Goal: Task Accomplishment & Management: Manage account settings

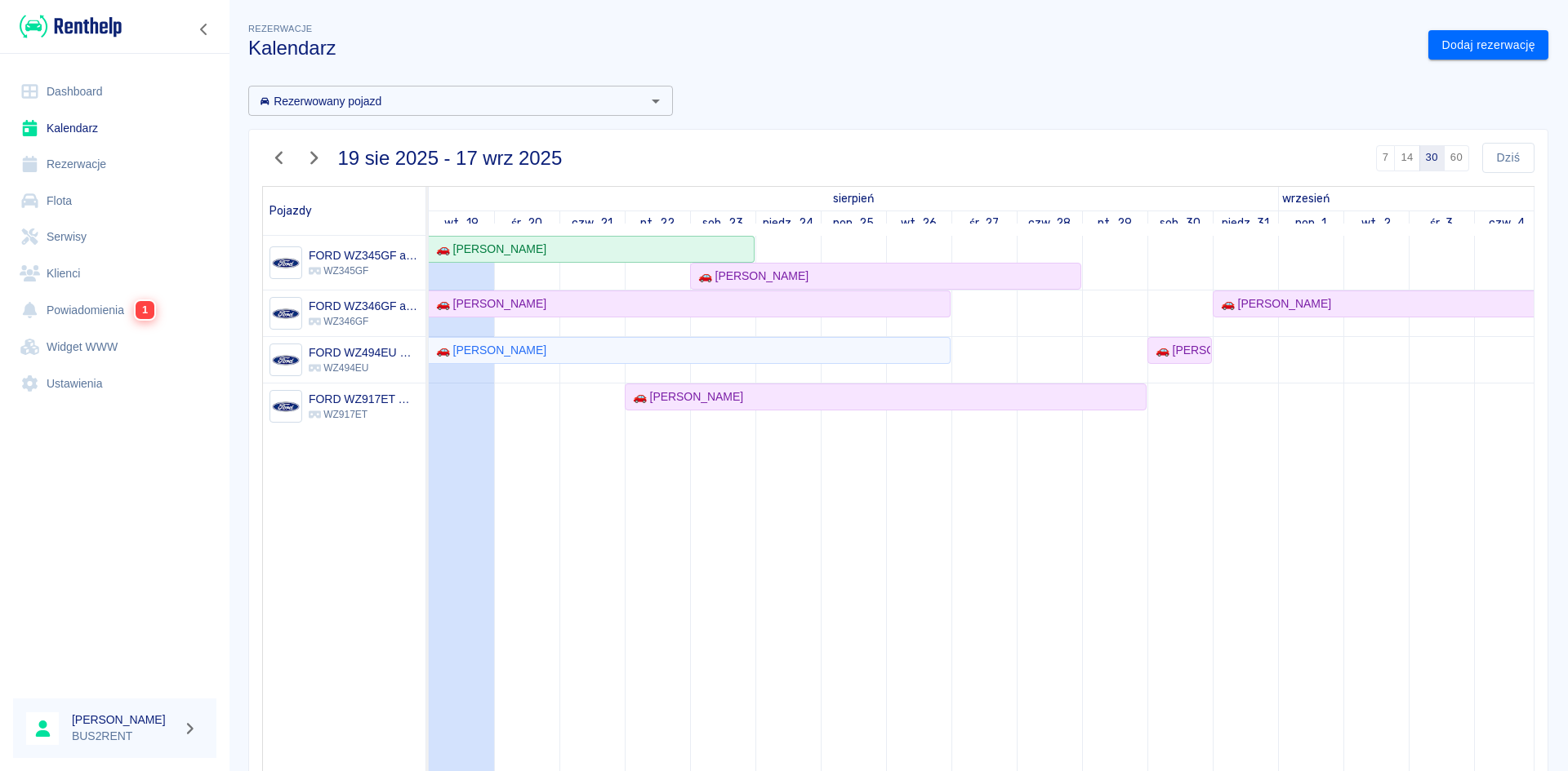
scroll to position [0, 98]
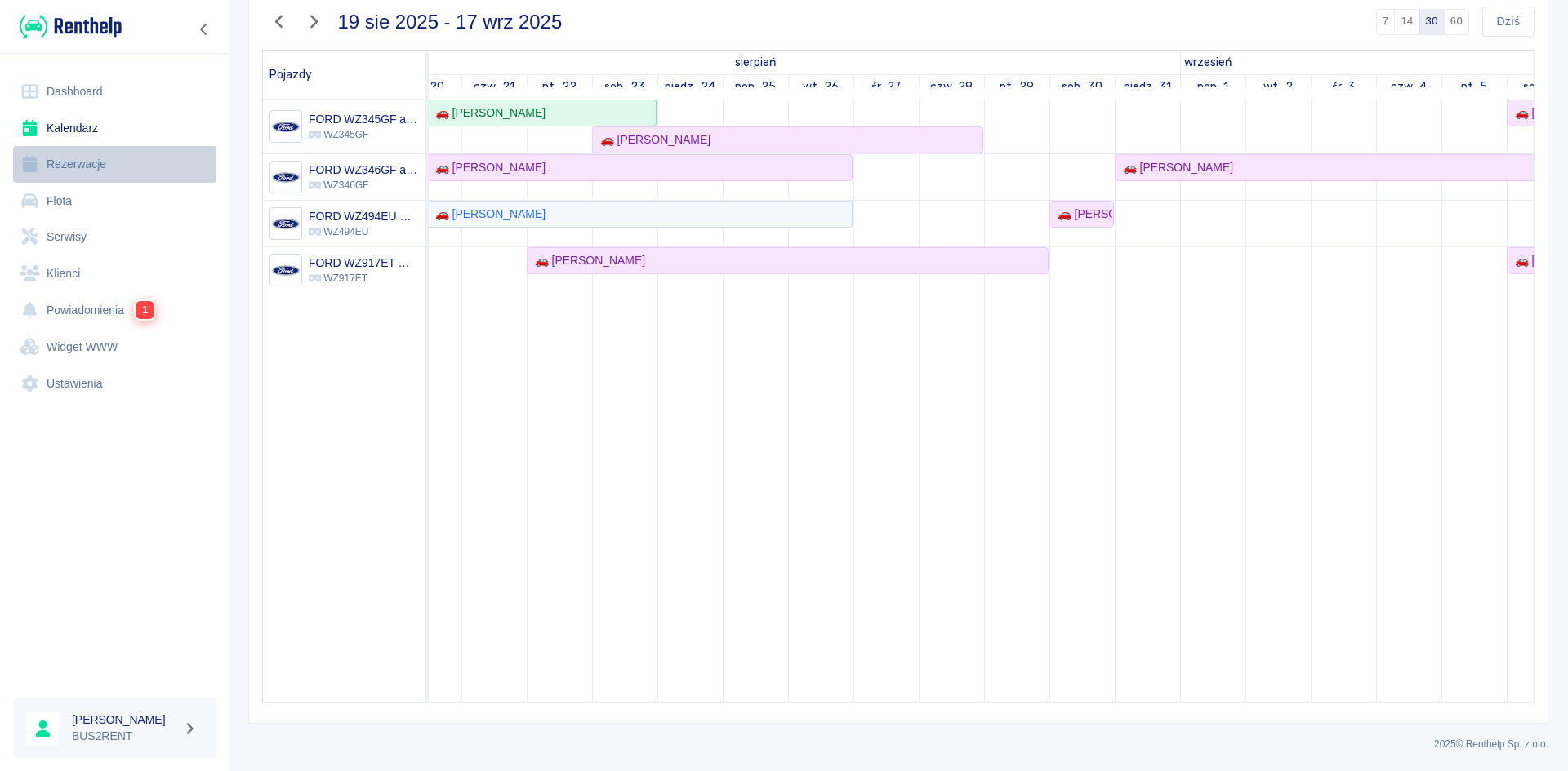
drag, startPoint x: 580, startPoint y: 256, endPoint x: 86, endPoint y: 163, distance: 502.7
click at [552, 256] on div "🚗 KAROL BORKOWICZ" at bounding box center [587, 261] width 117 height 17
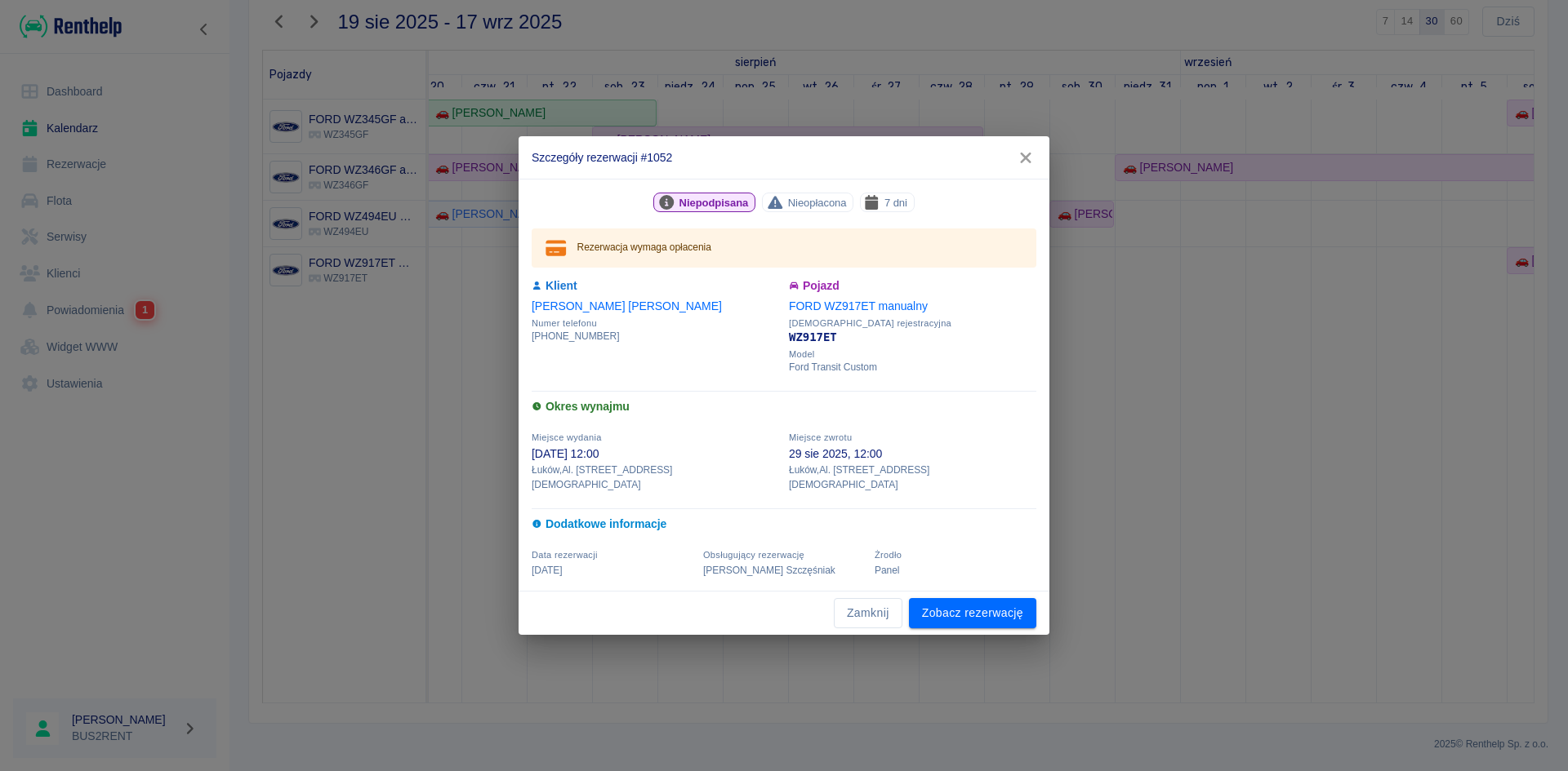
click at [1029, 165] on icon "button" at bounding box center [1026, 158] width 21 height 17
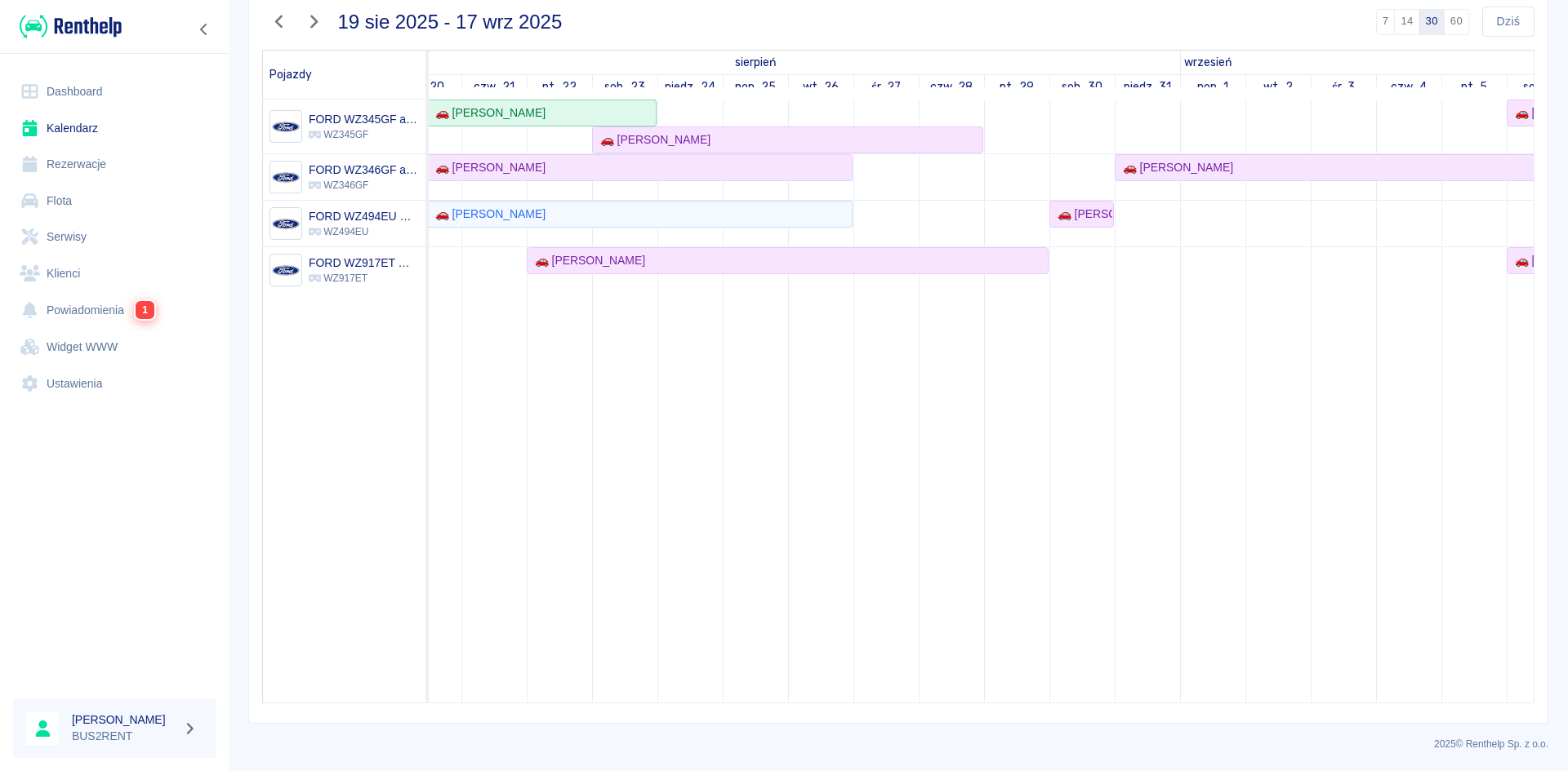
click at [581, 470] on td at bounding box center [559, 401] width 65 height 603
click at [671, 140] on div "🚗 Daniel Wiśniewski" at bounding box center [652, 140] width 117 height 17
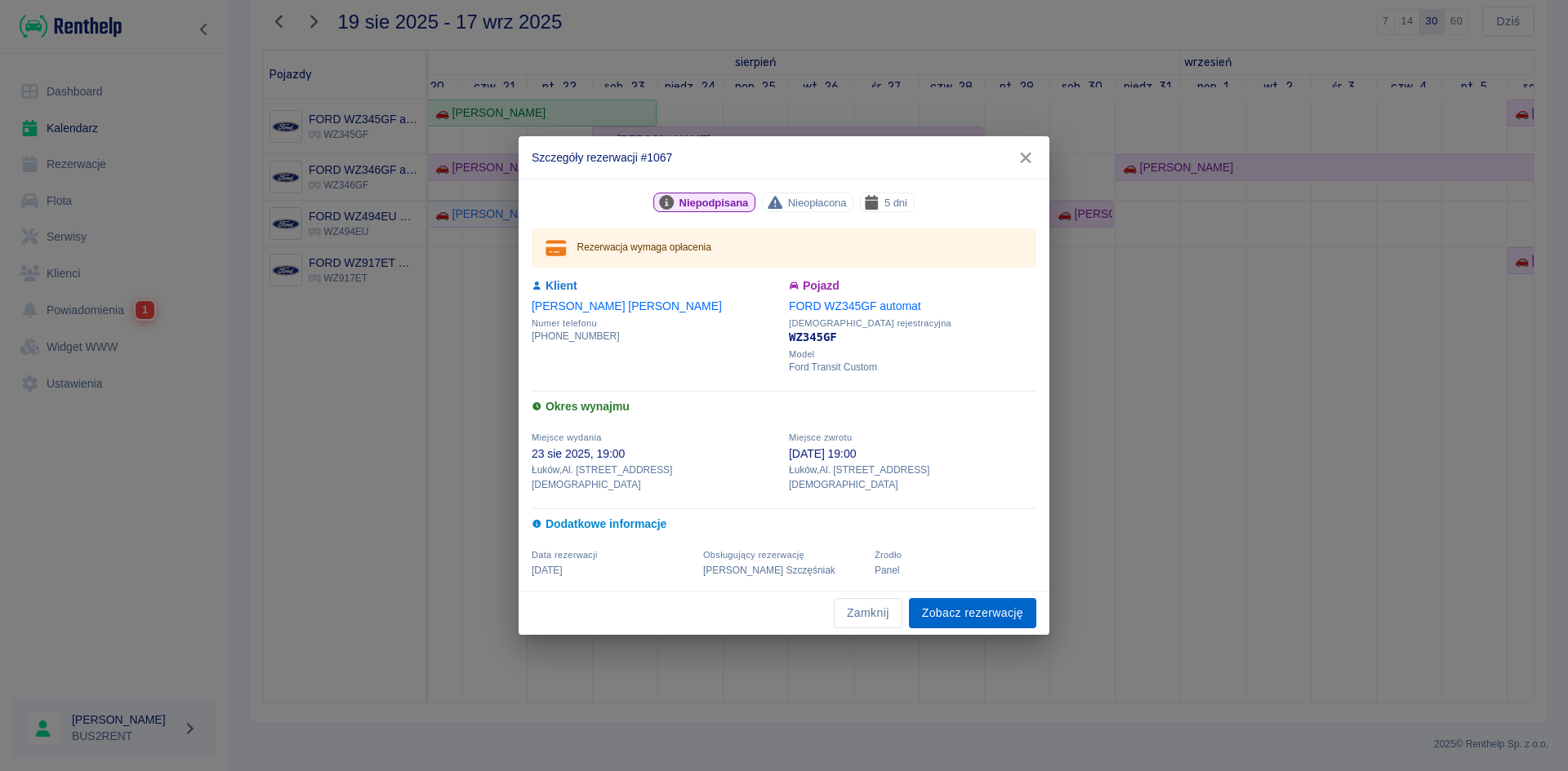
click at [948, 608] on link "Zobacz rezerwację" at bounding box center [973, 613] width 127 height 30
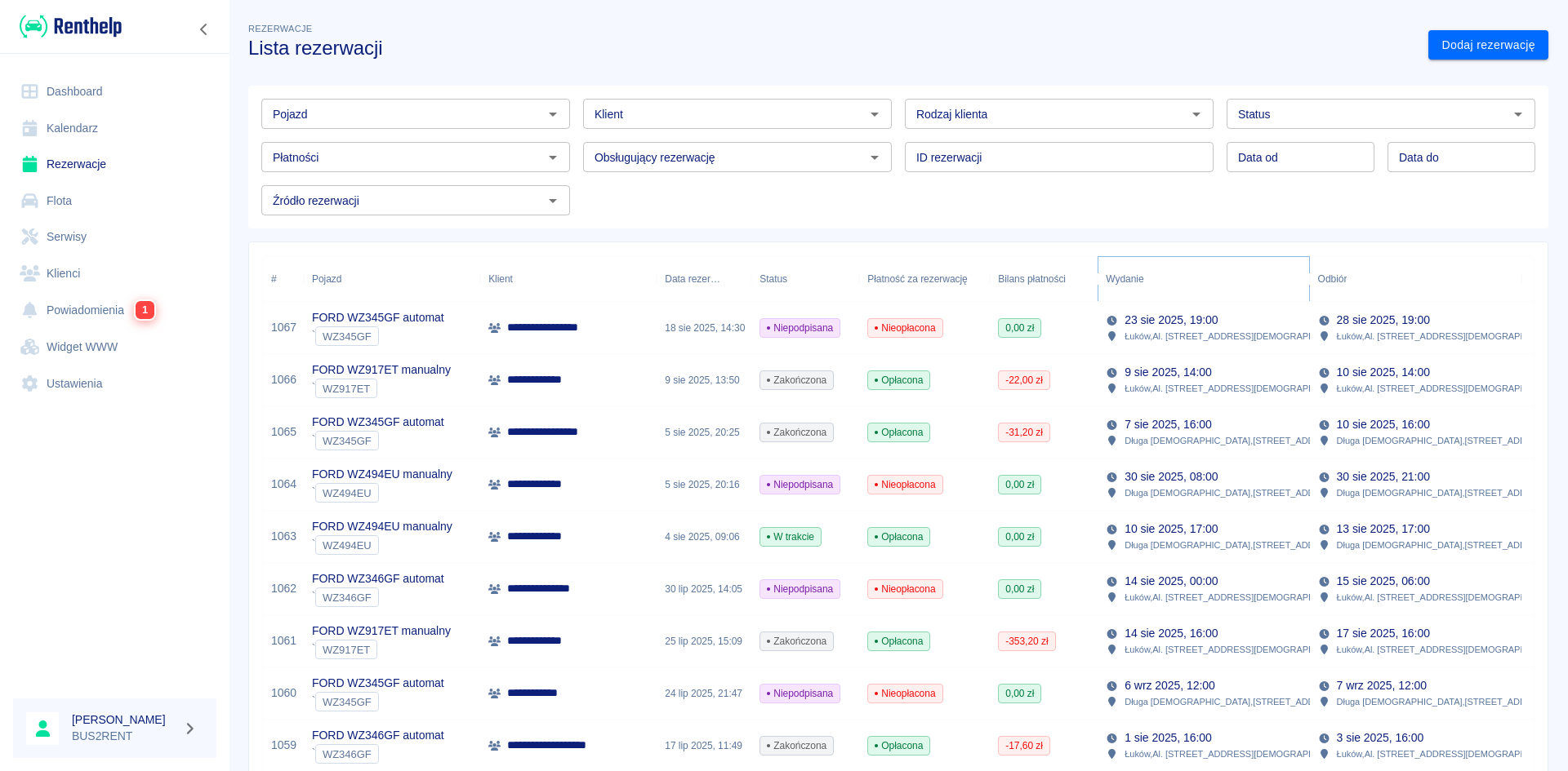
click at [1157, 279] on icon "Sort" at bounding box center [1155, 279] width 15 height 15
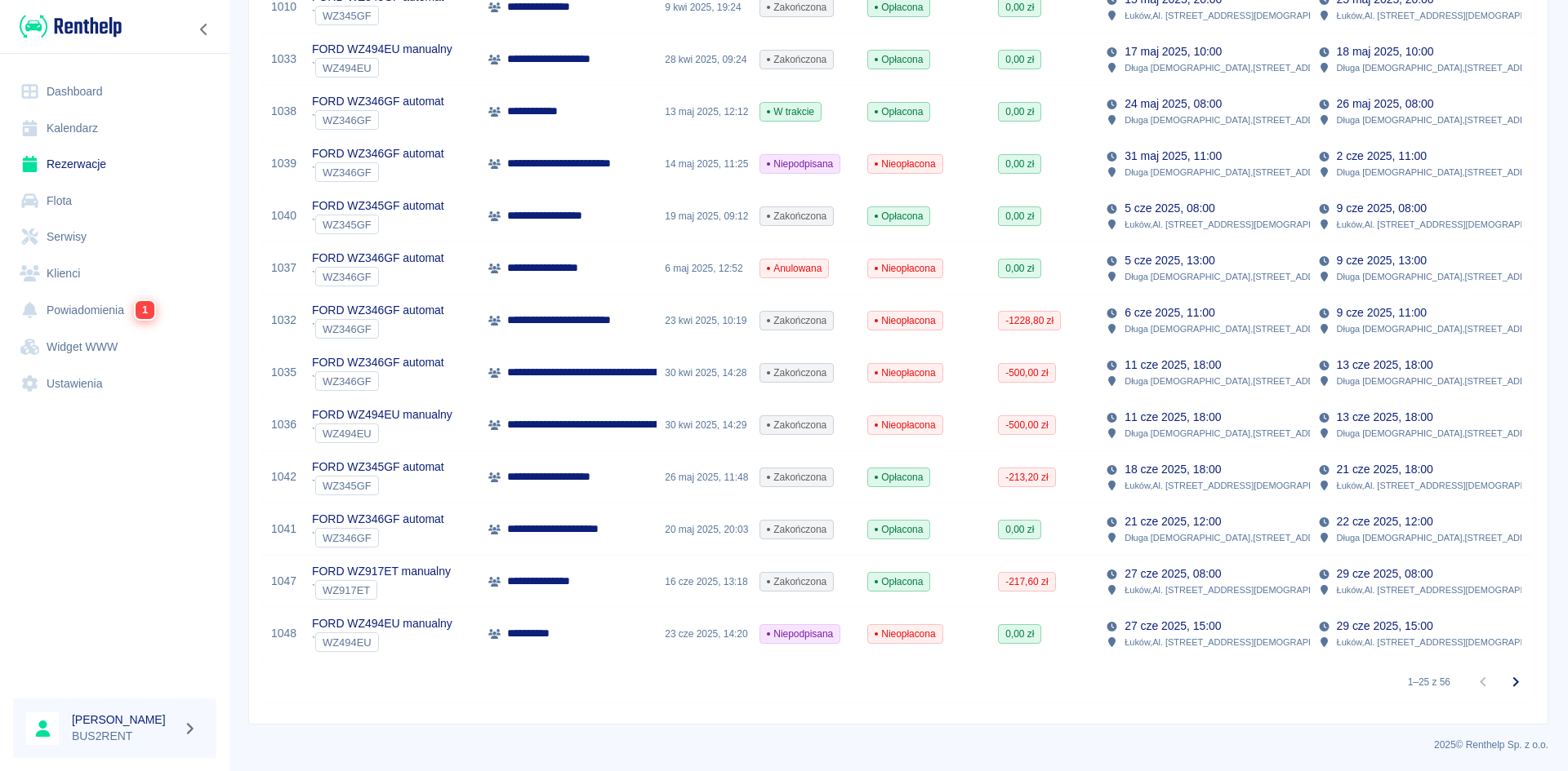
scroll to position [949, 0]
click at [1506, 679] on icon "Przejdź do następnej strony" at bounding box center [1516, 681] width 19 height 19
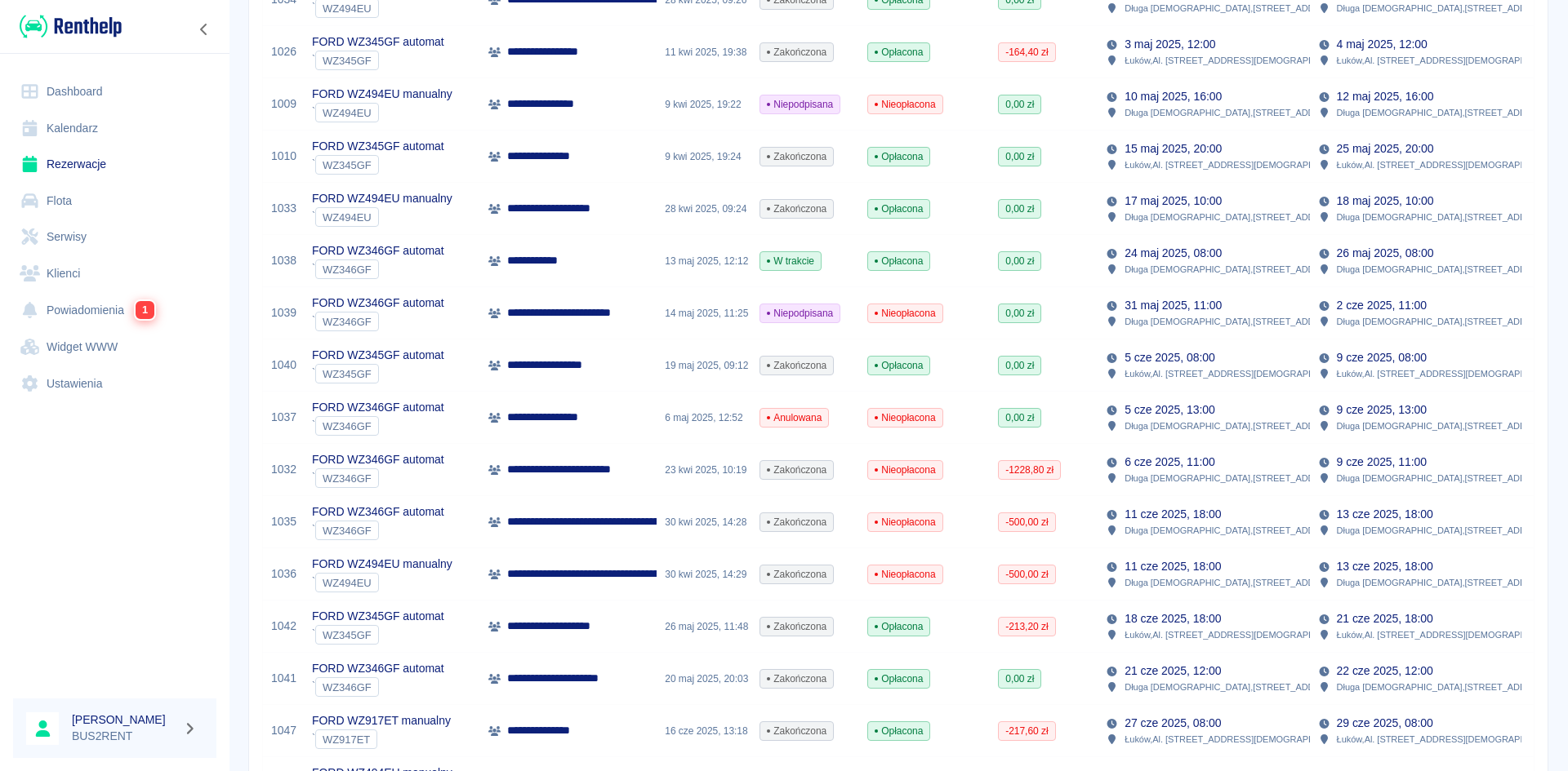
scroll to position [949, 0]
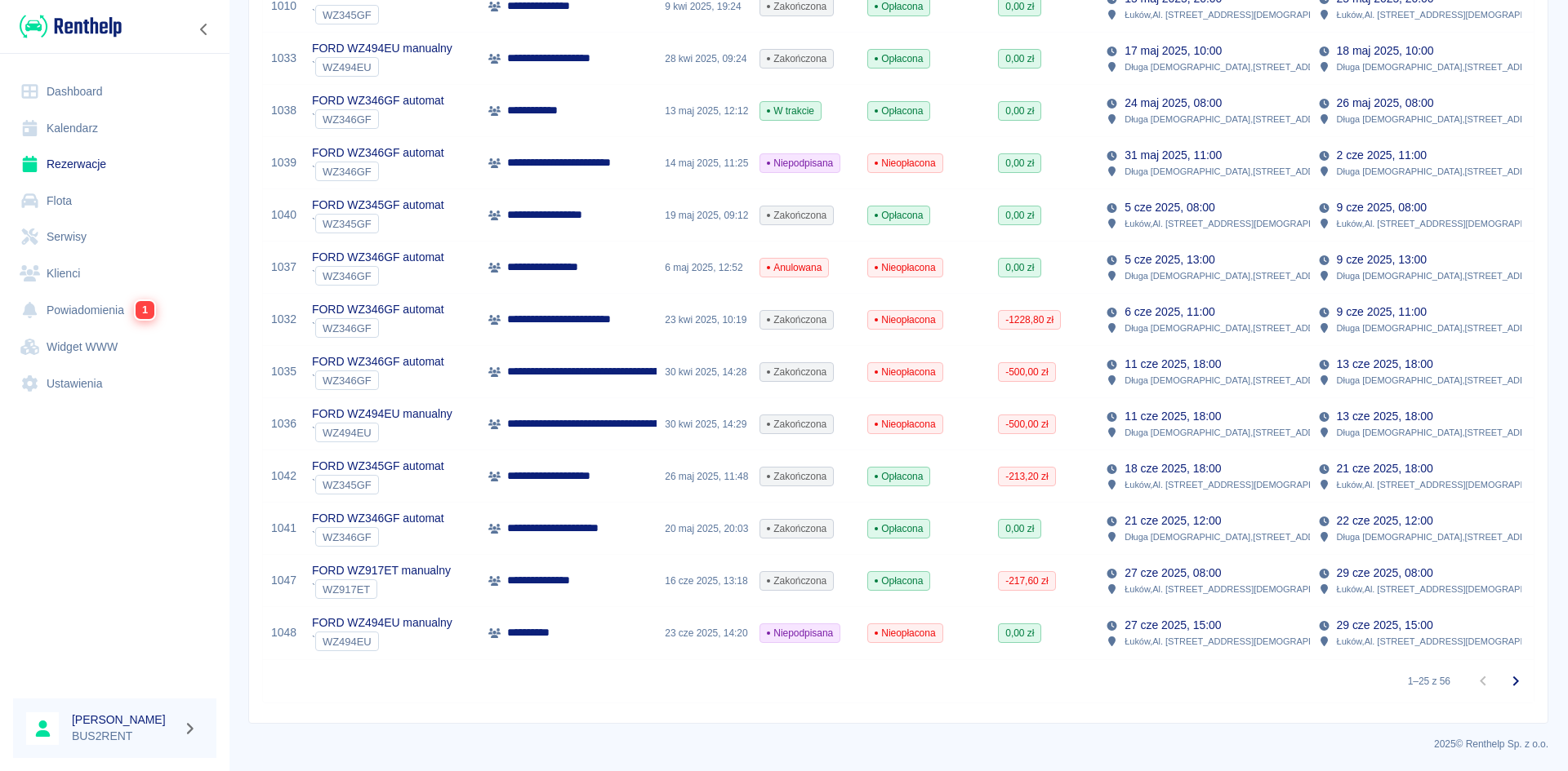
click at [1506, 680] on icon "Przejdź do następnej strony" at bounding box center [1516, 681] width 19 height 19
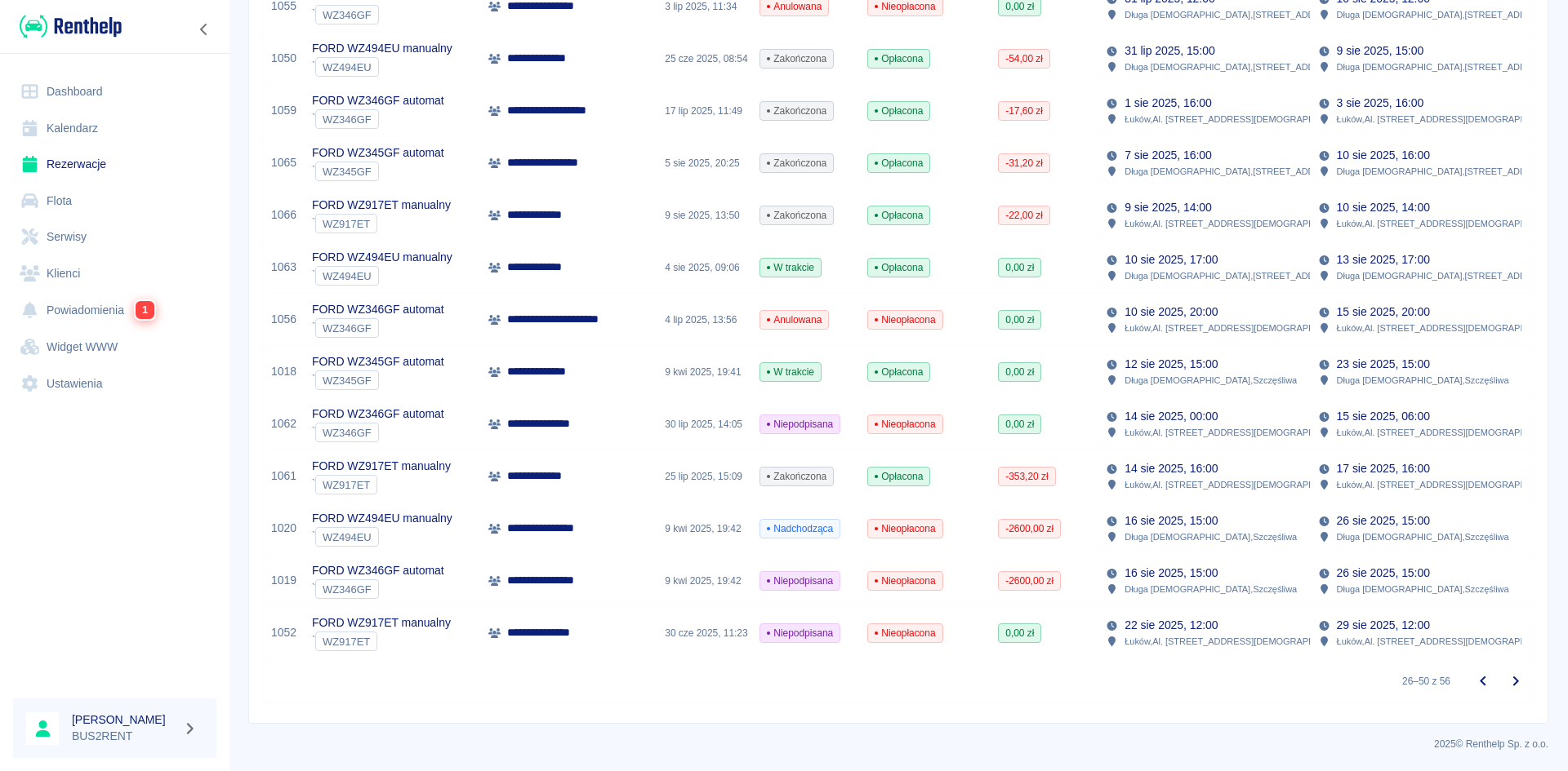
click at [398, 626] on p "FORD WZ917ET manualny" at bounding box center [381, 624] width 139 height 17
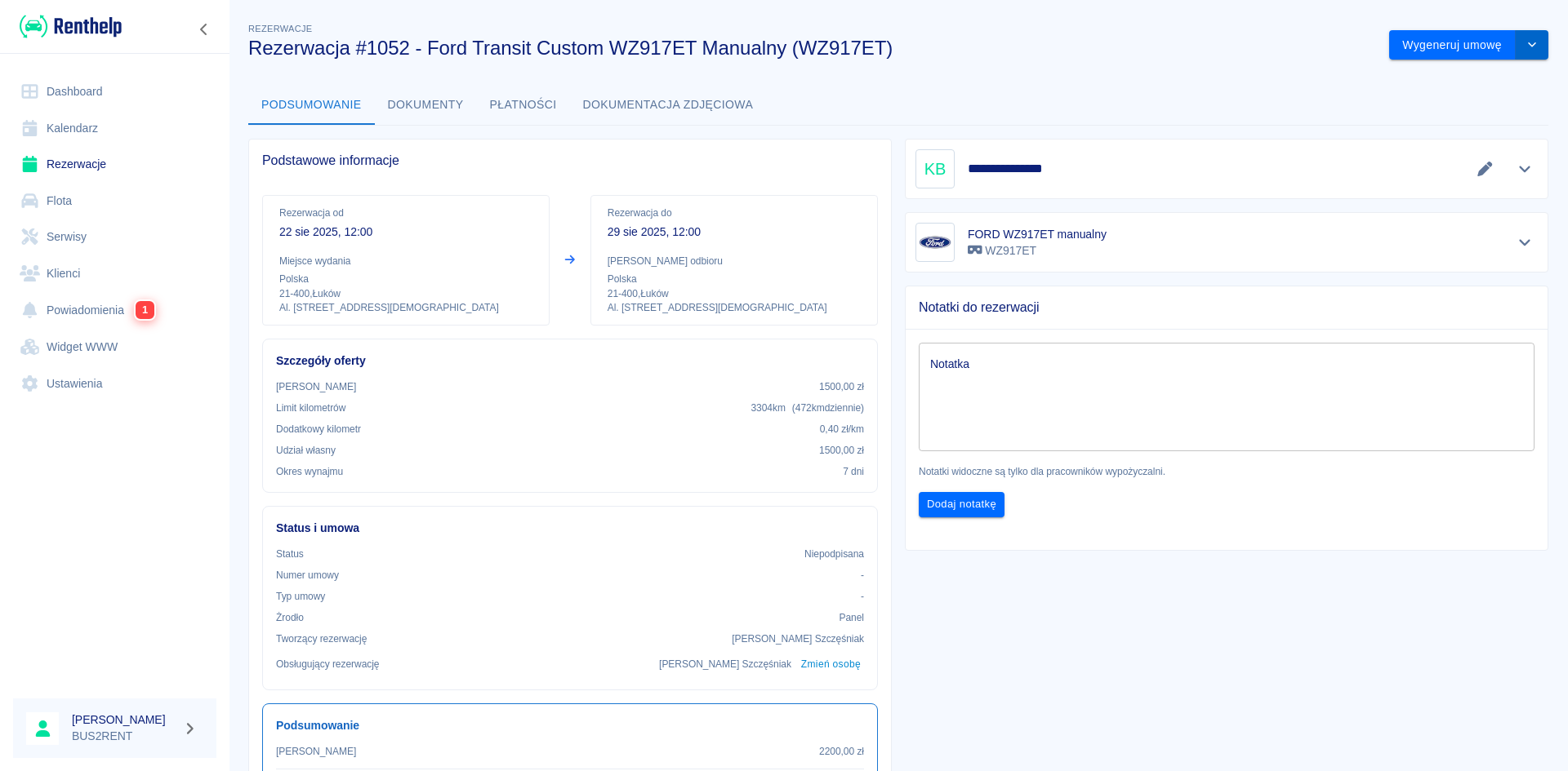
click at [1522, 51] on button "drop-down" at bounding box center [1531, 45] width 32 height 30
click at [1491, 80] on li "Modyfikuj rezerwację" at bounding box center [1457, 79] width 132 height 27
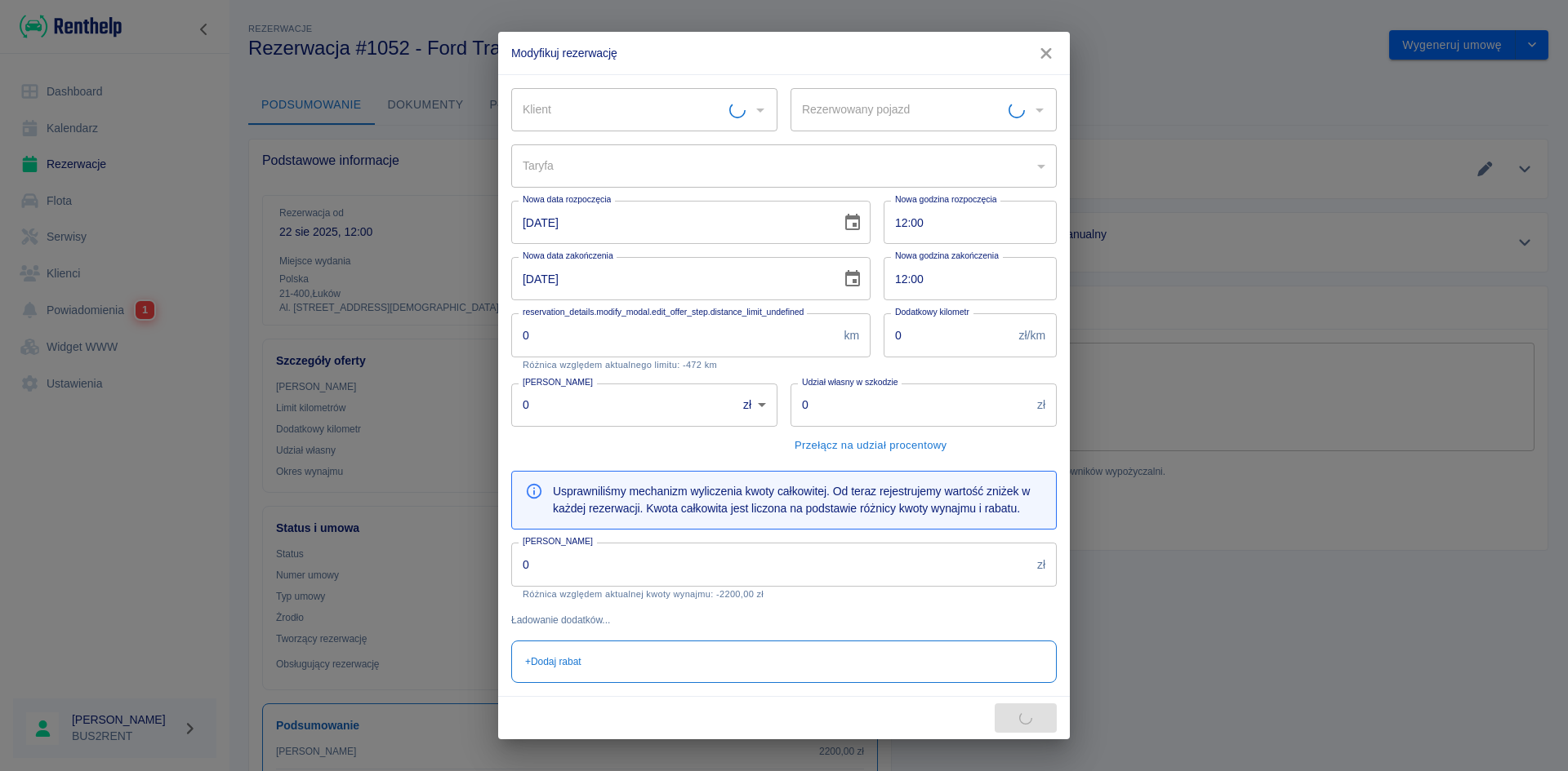
type input "FORD WZ917ET manualny - WZ917ET"
type input "[PERSON_NAME]"
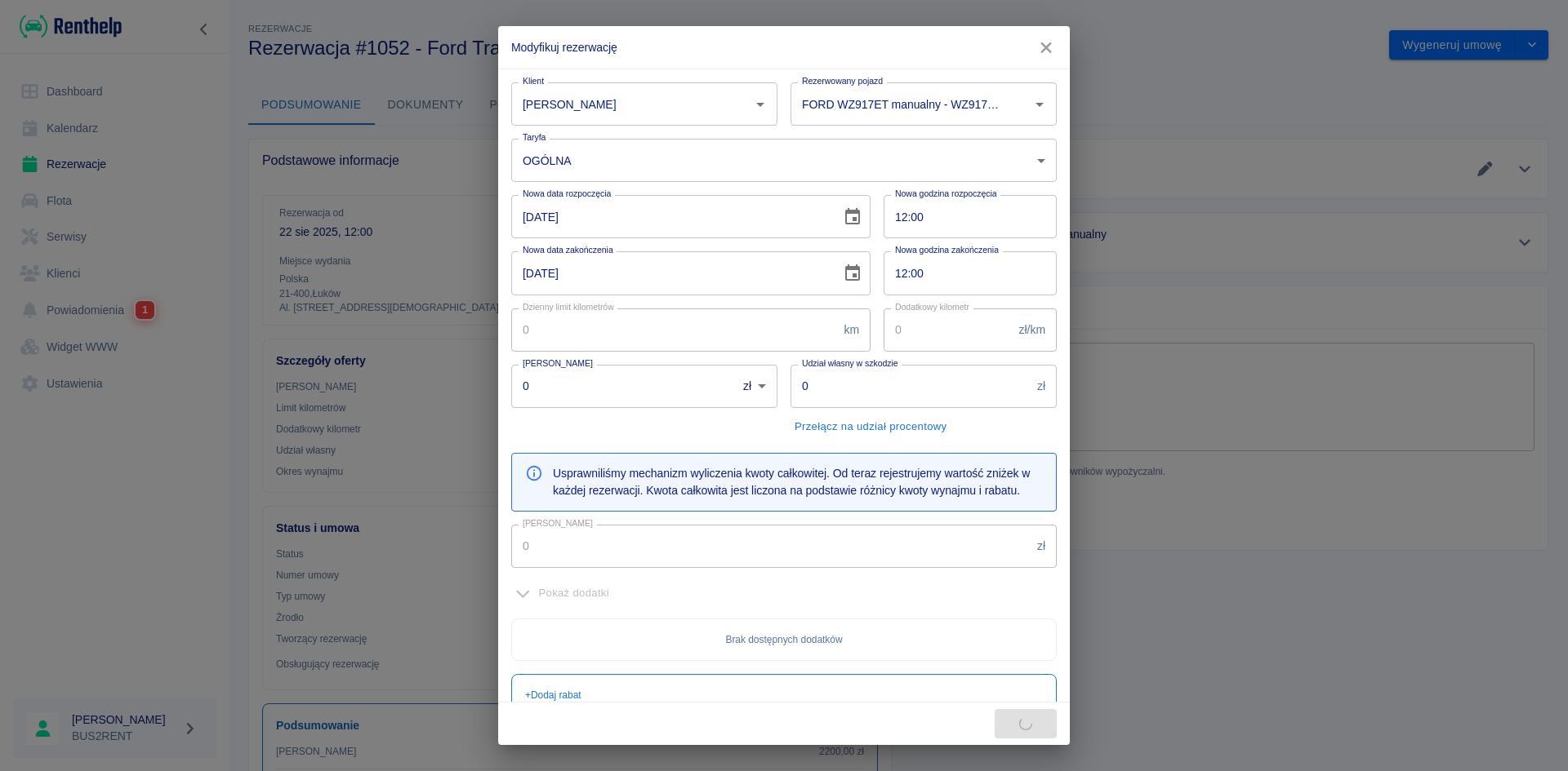
type input "300"
type input "0.4"
type input "1500"
type input "1890"
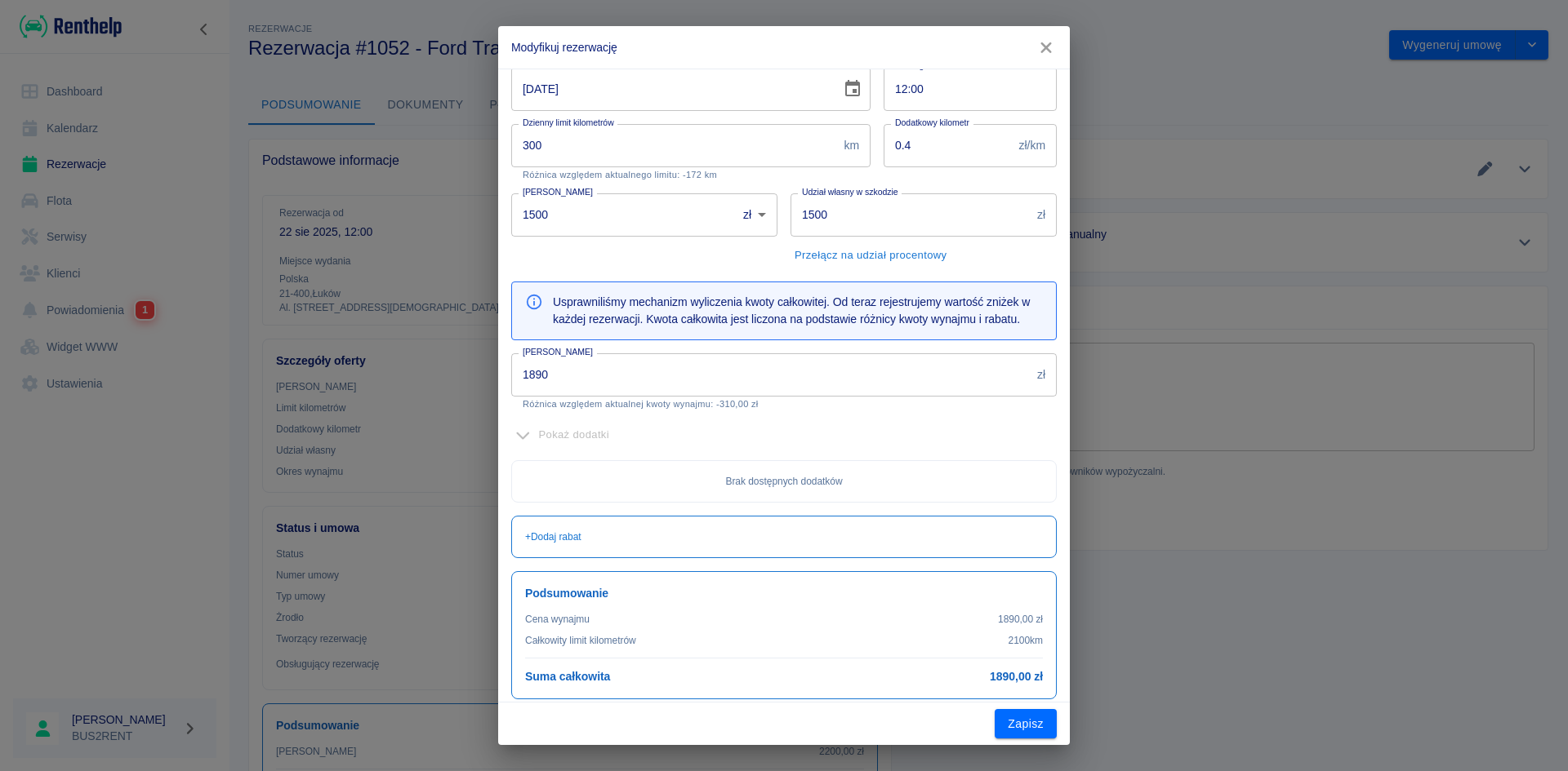
scroll to position [195, 0]
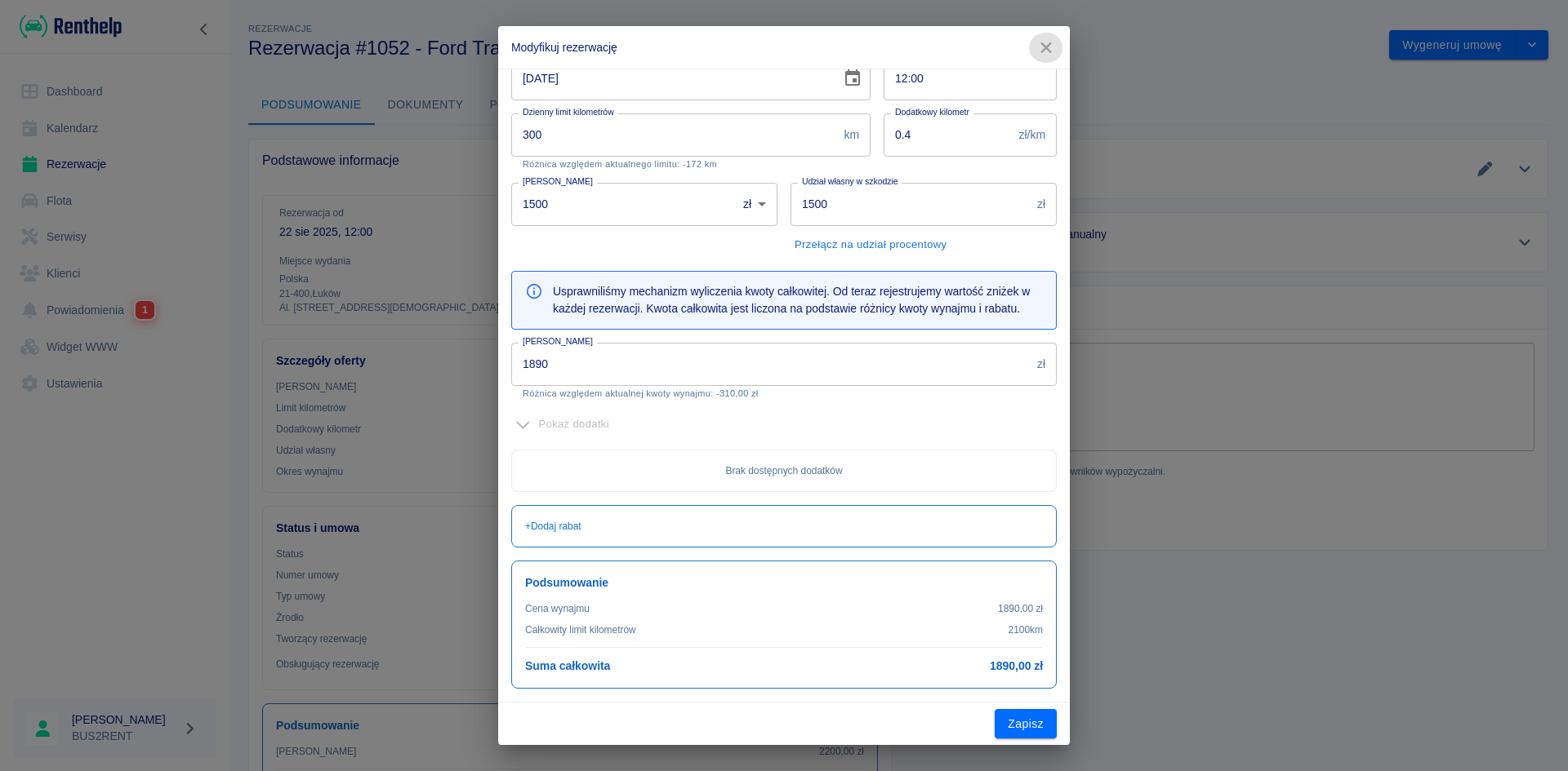
click at [1049, 44] on icon "button" at bounding box center [1046, 48] width 21 height 17
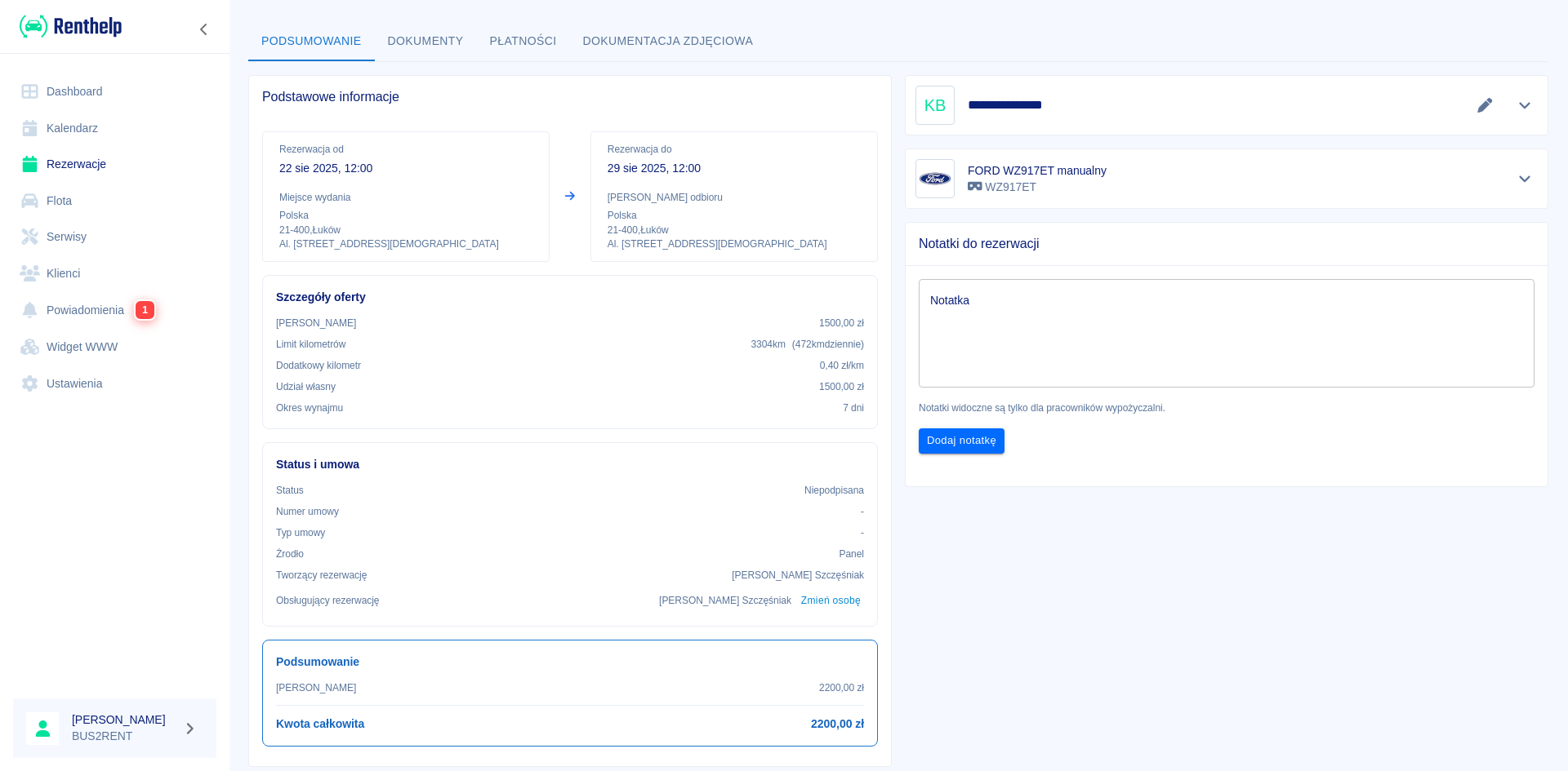
scroll to position [0, 0]
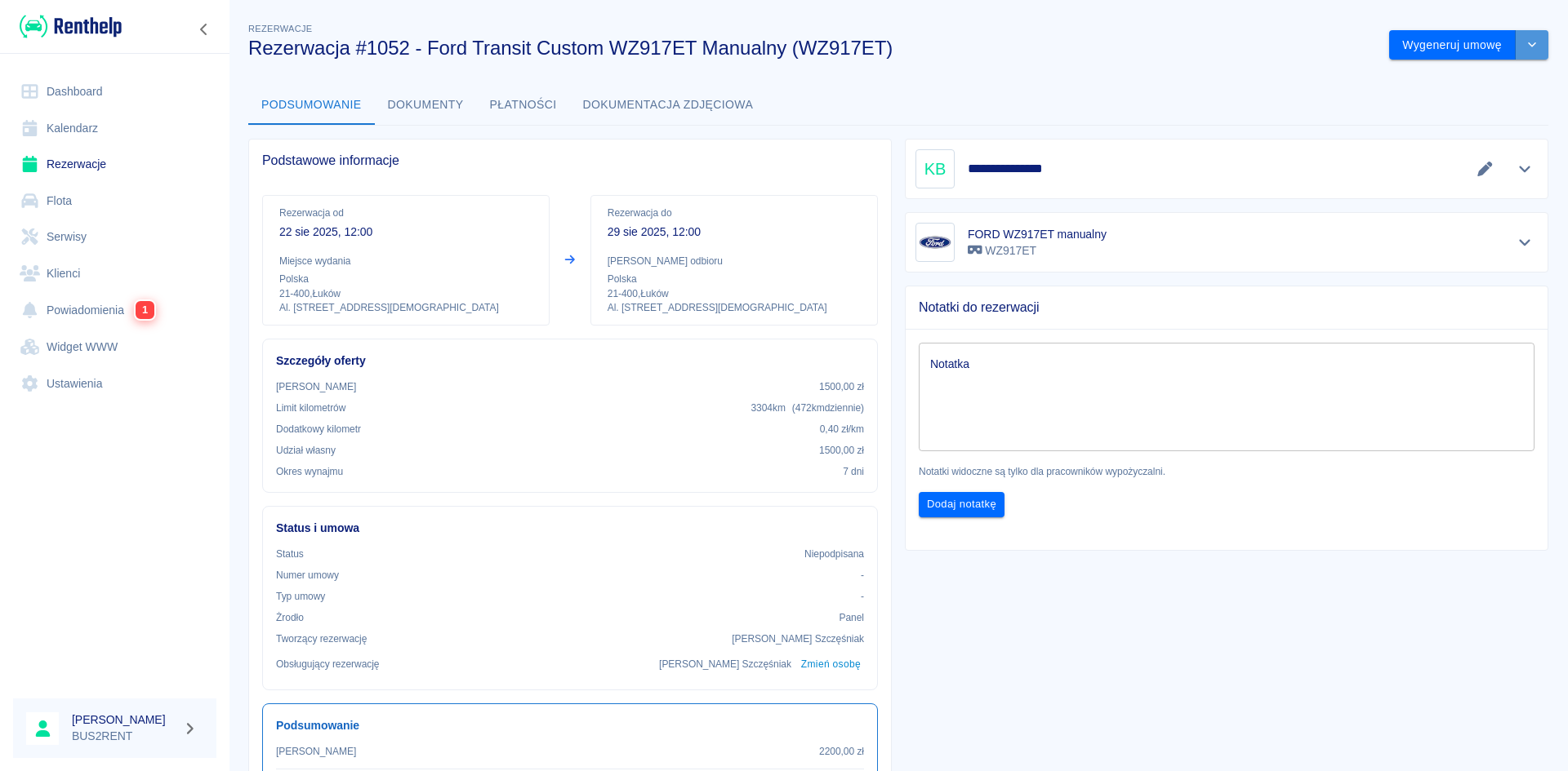
click at [1525, 41] on icon "drop-down" at bounding box center [1531, 44] width 13 height 10
click at [1459, 78] on li "Modyfikuj rezerwację" at bounding box center [1457, 79] width 132 height 27
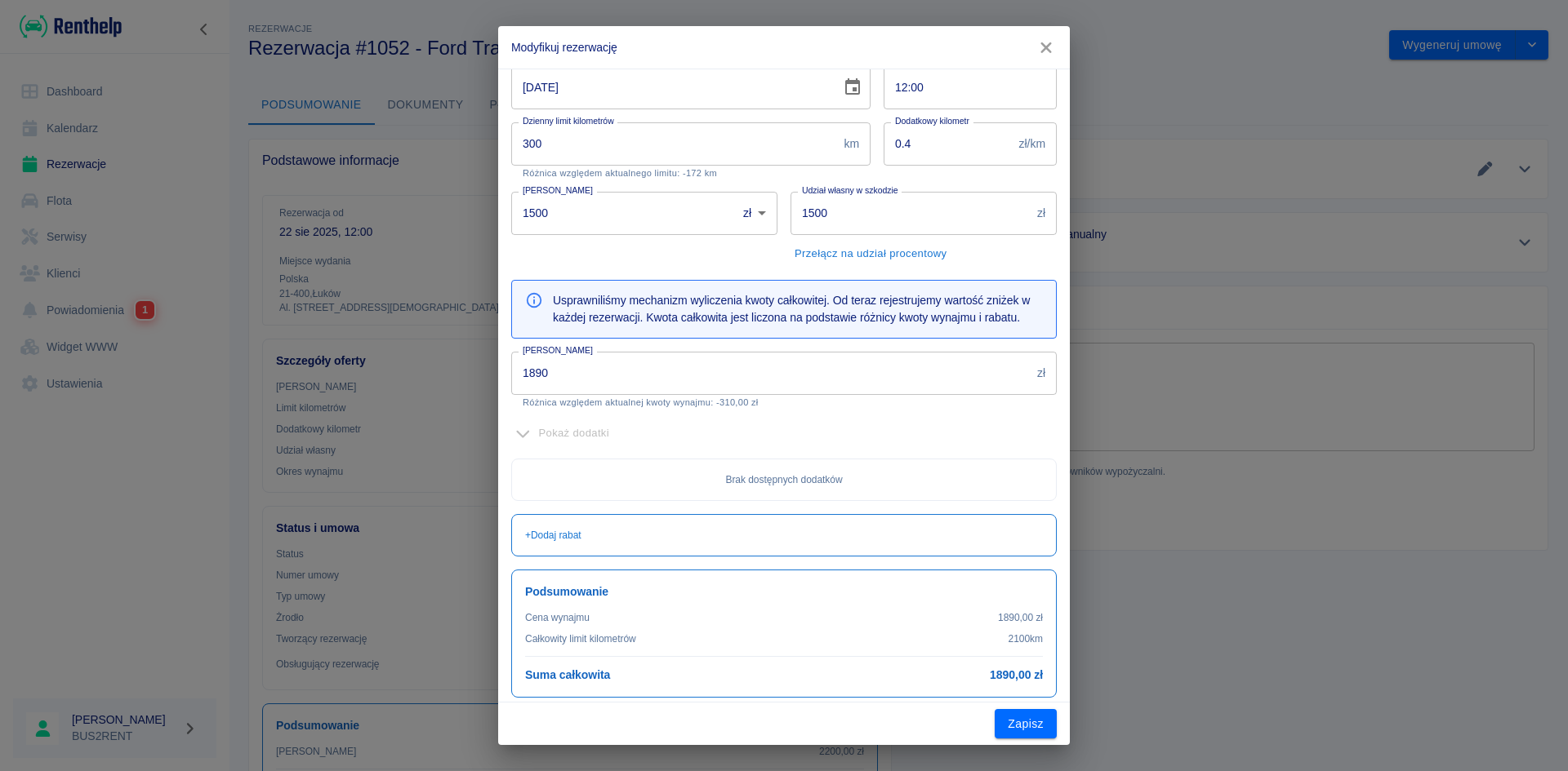
scroll to position [195, 0]
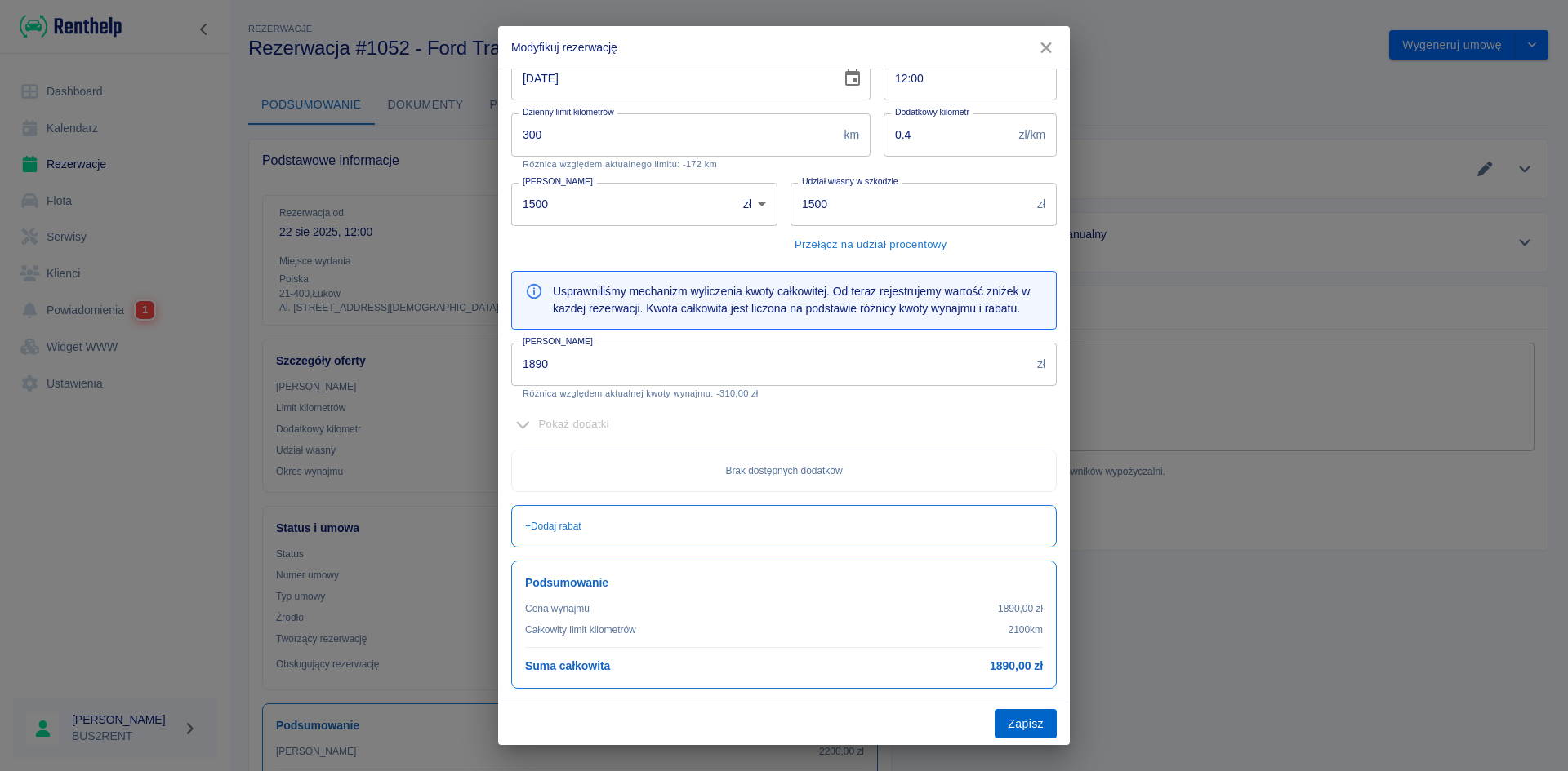
click at [1040, 724] on button "Zapisz" at bounding box center [1025, 724] width 62 height 30
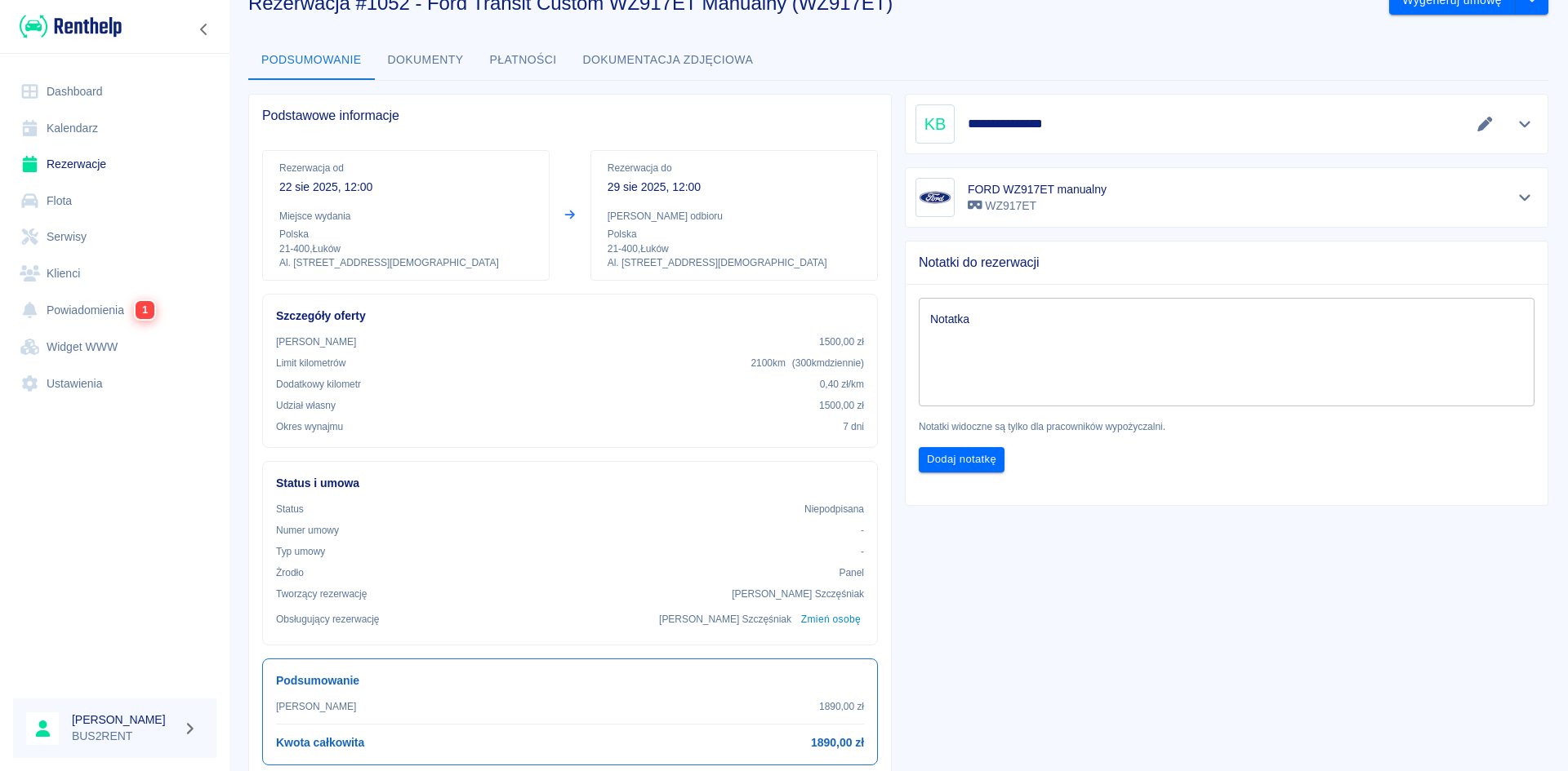
scroll to position [0, 0]
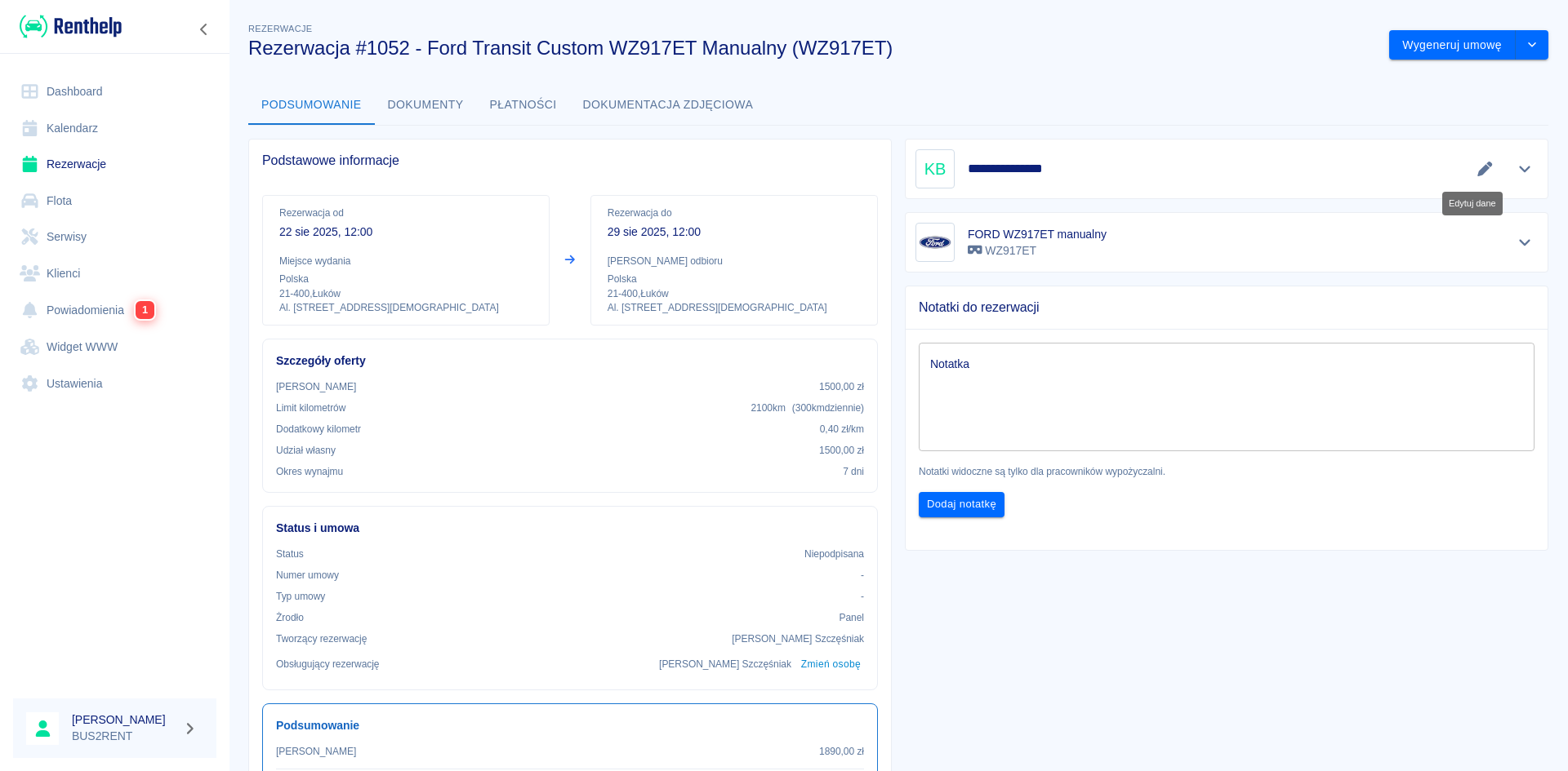
click at [1476, 163] on icon "Edytuj dane" at bounding box center [1485, 169] width 19 height 15
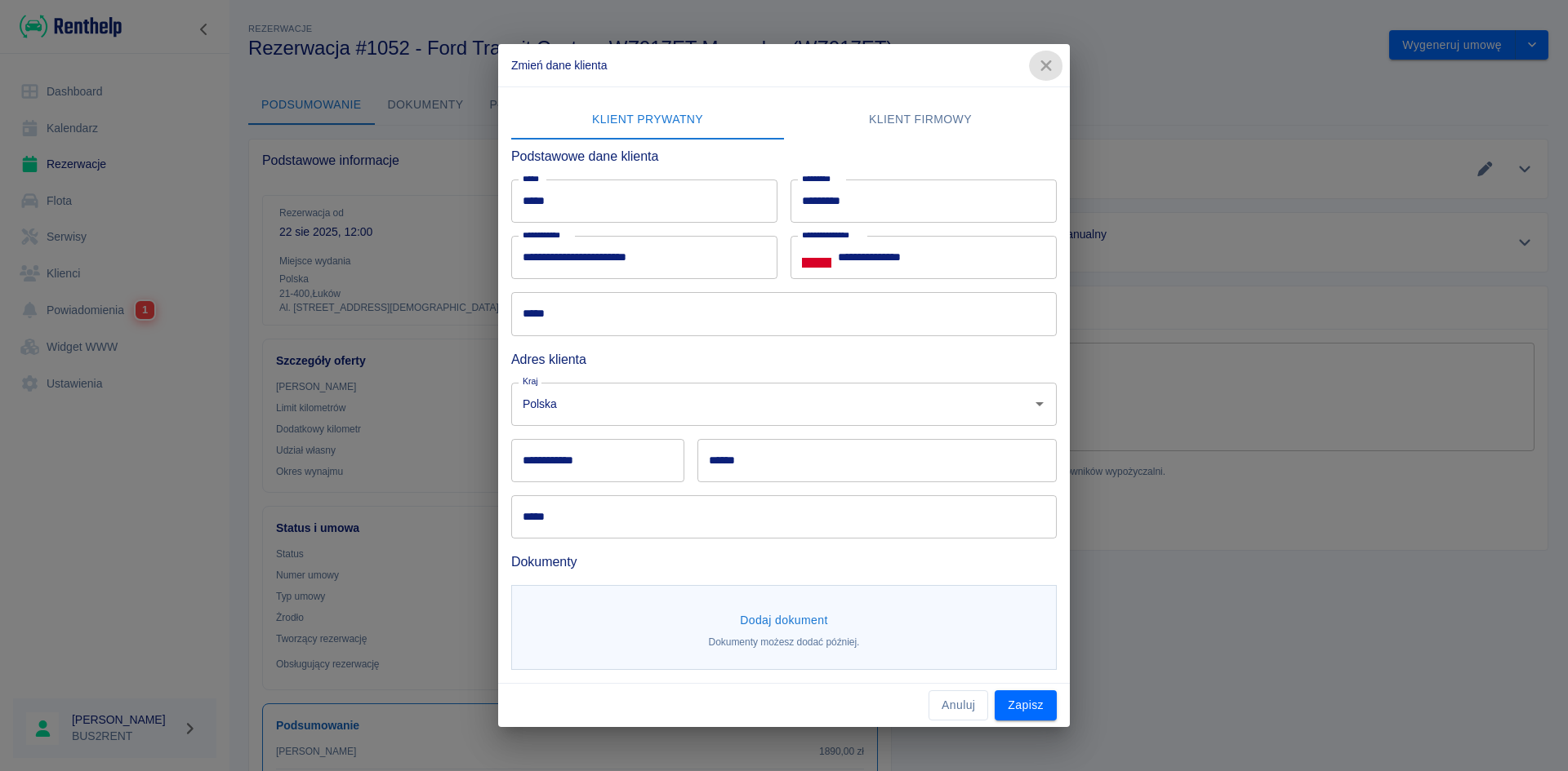
click at [1052, 65] on icon "button" at bounding box center [1046, 66] width 21 height 17
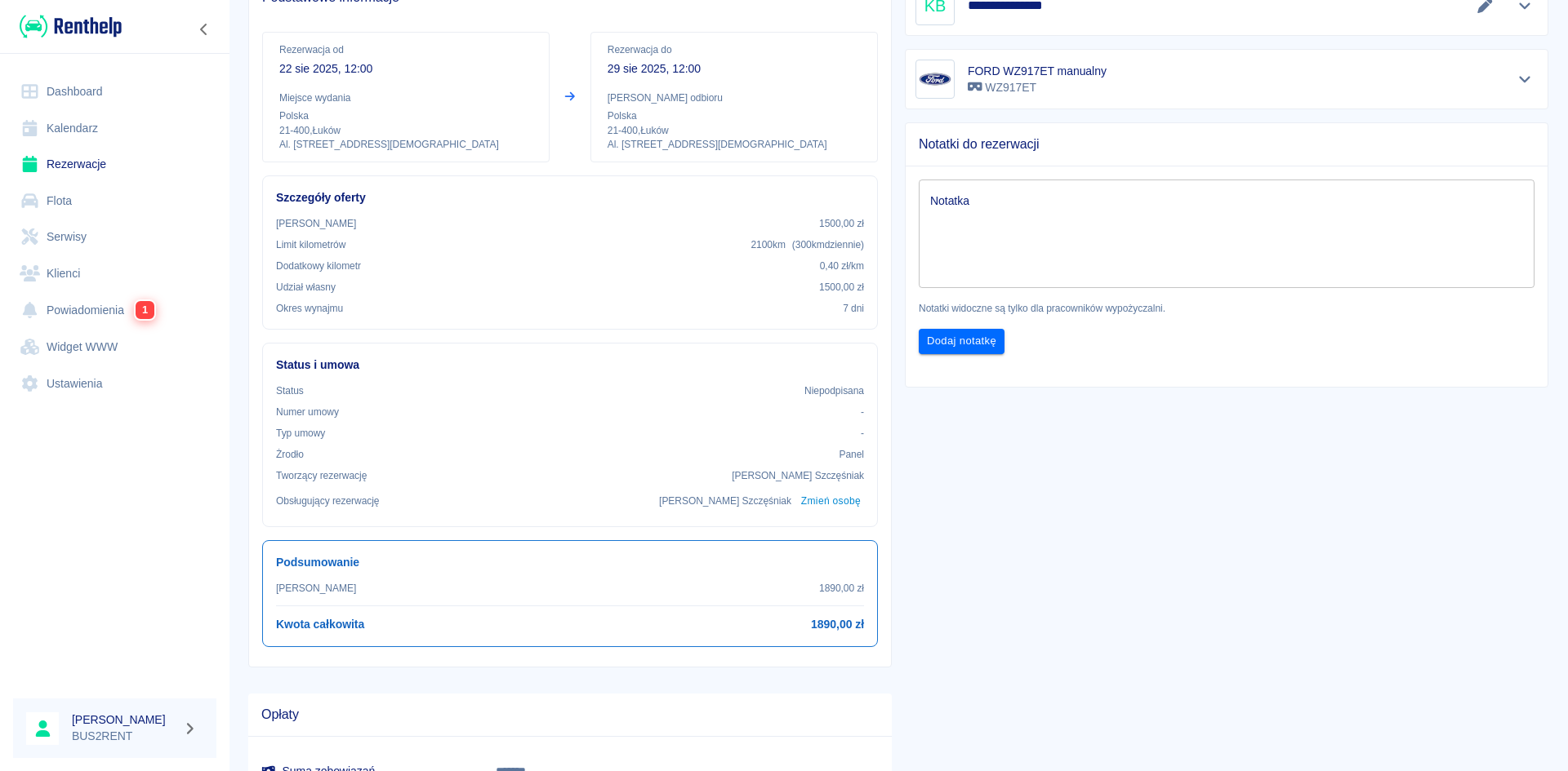
scroll to position [82, 0]
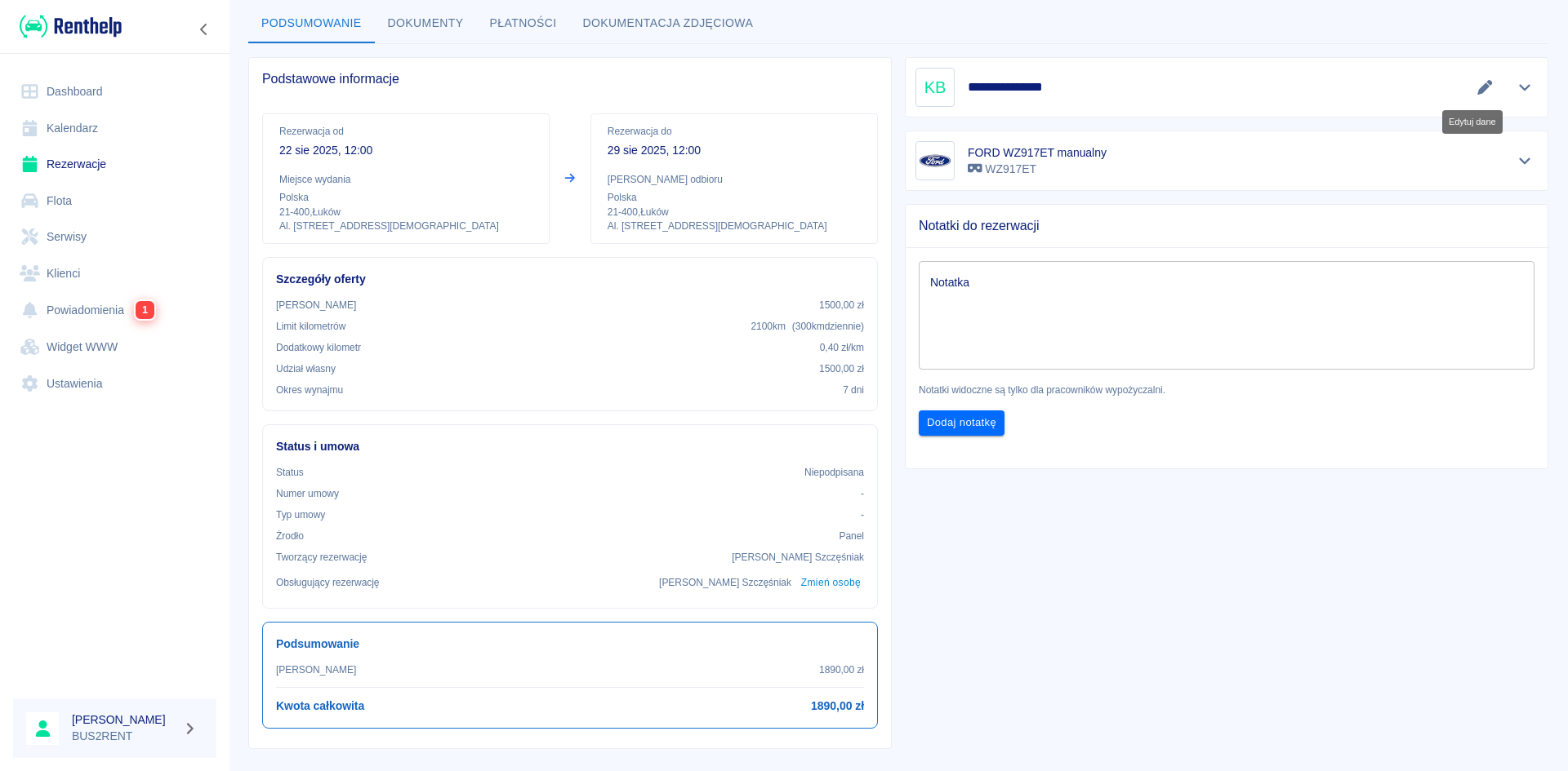
click at [1477, 83] on icon "Edytuj dane" at bounding box center [1484, 87] width 15 height 15
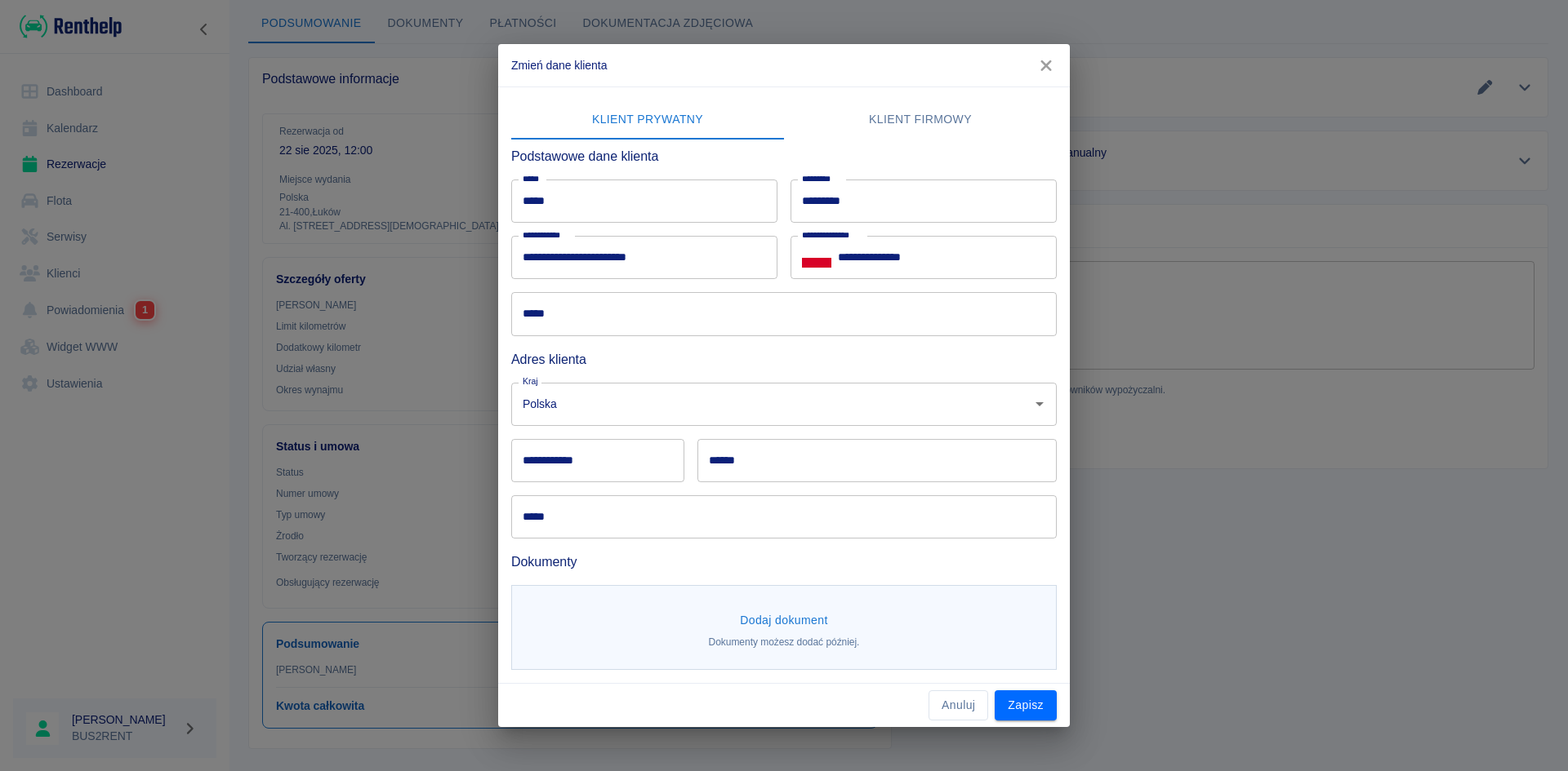
click at [1049, 71] on icon "button" at bounding box center [1046, 66] width 21 height 17
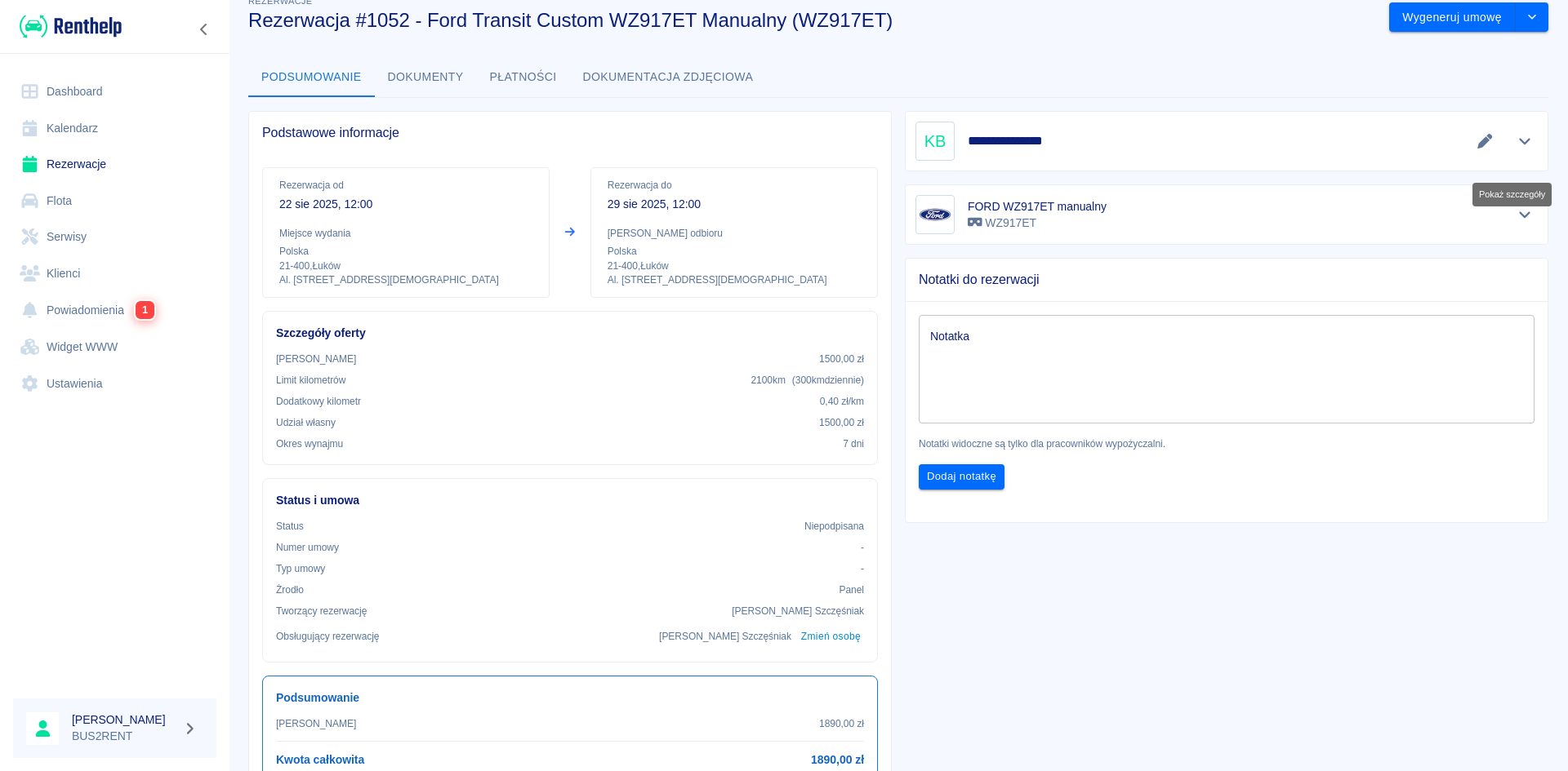
scroll to position [0, 0]
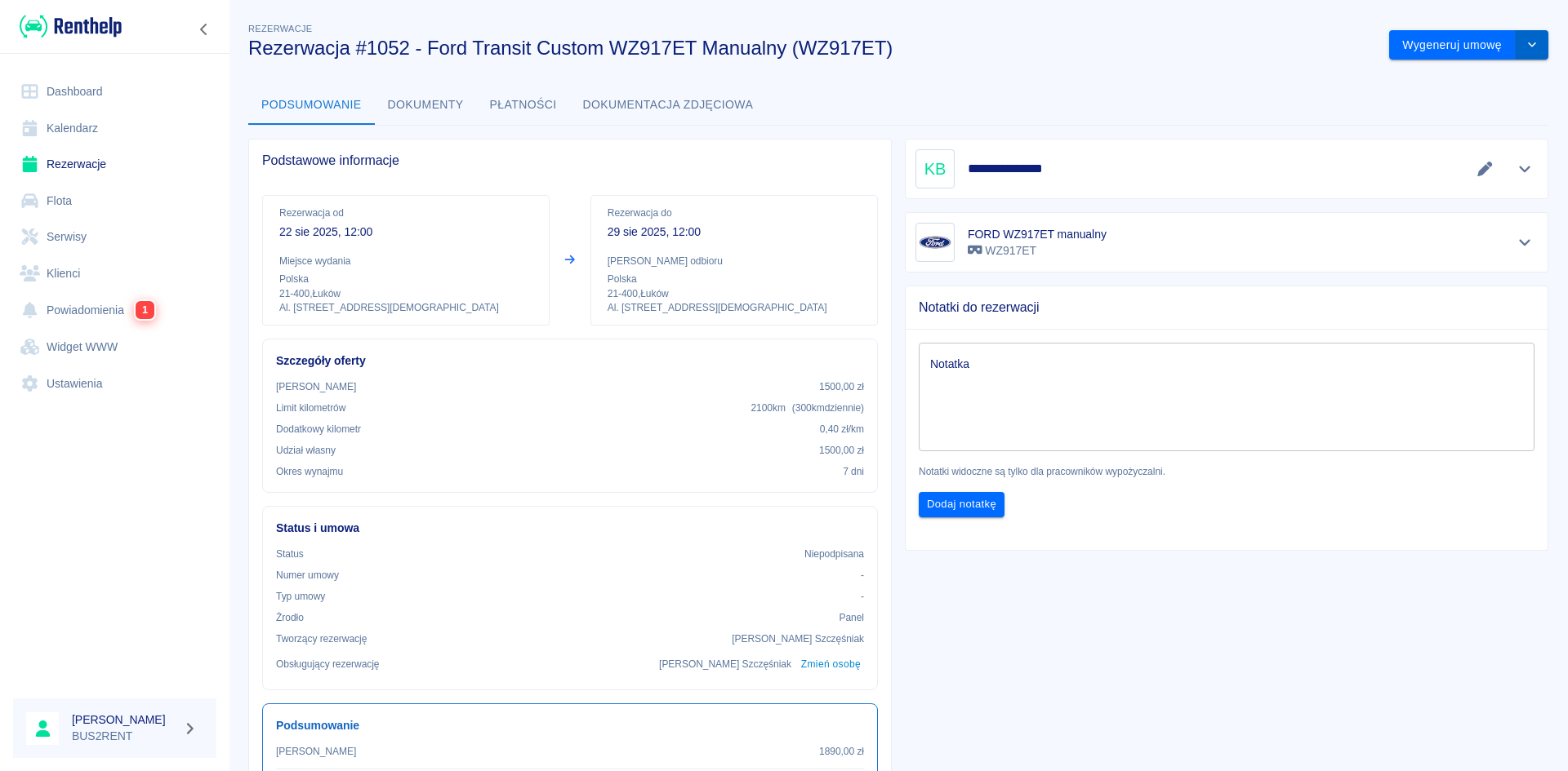
click at [1527, 44] on button "drop-down" at bounding box center [1531, 45] width 32 height 30
click at [1477, 71] on li "Modyfikuj rezerwację" at bounding box center [1457, 79] width 132 height 27
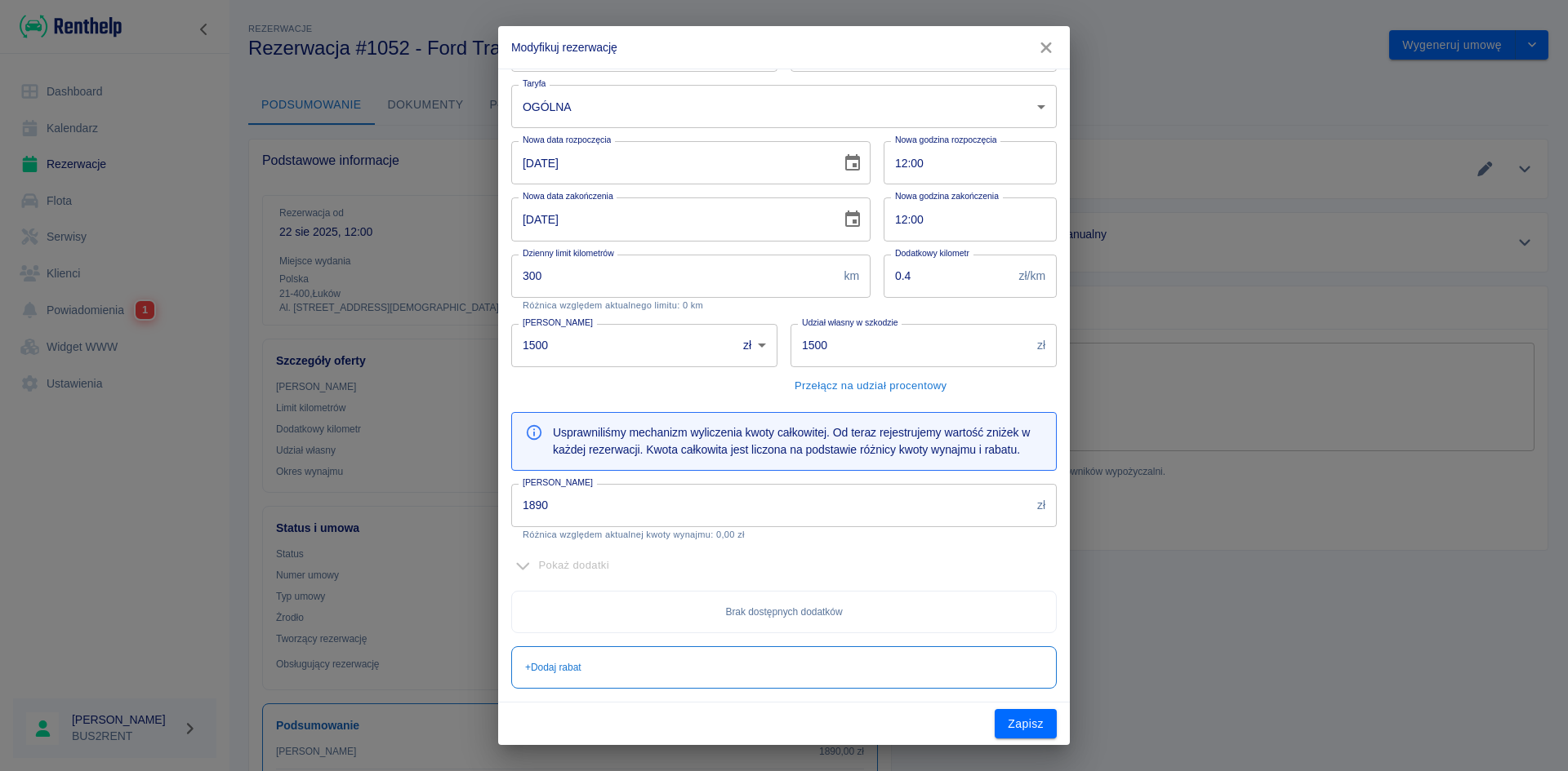
scroll to position [82, 0]
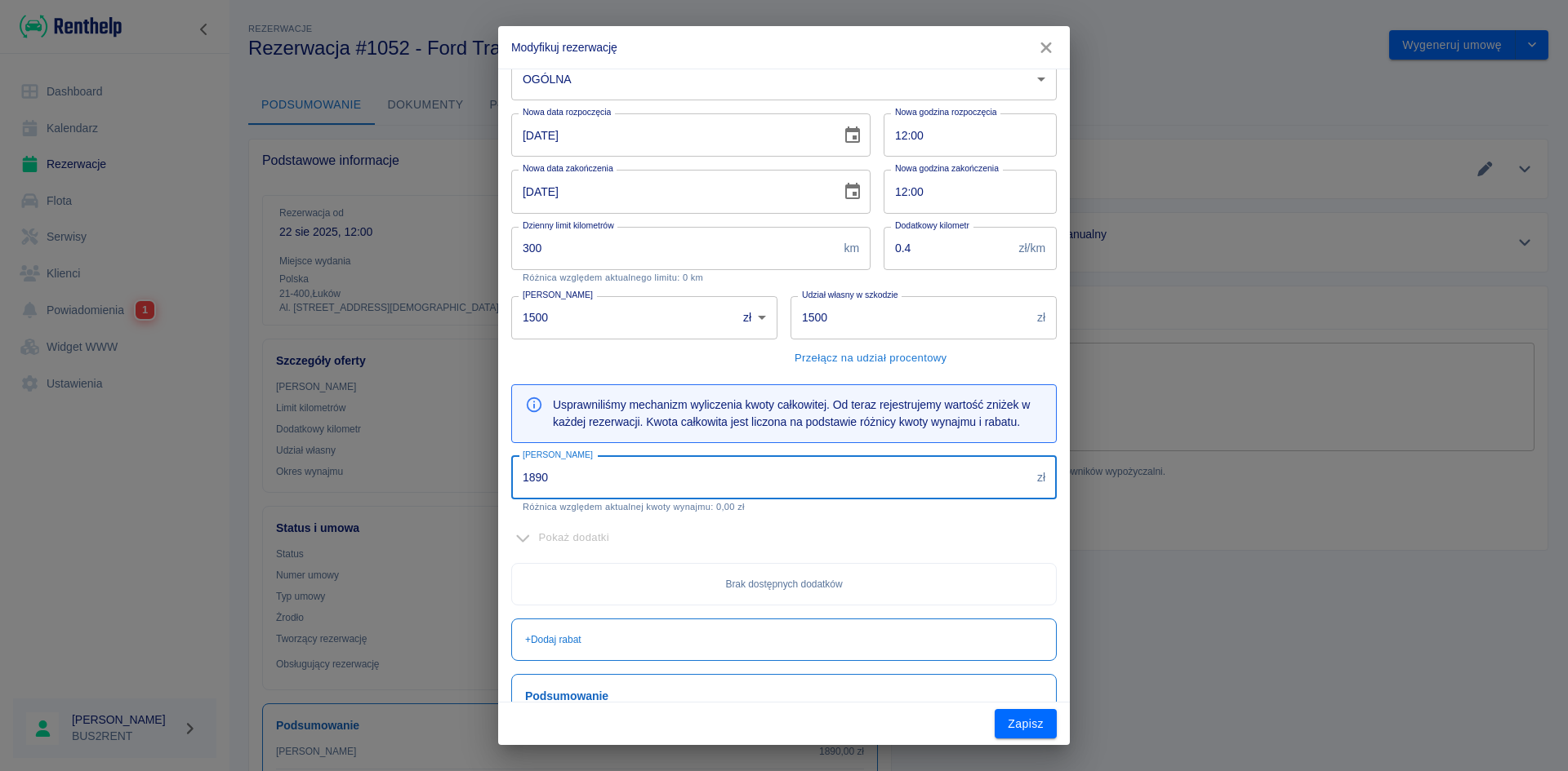
drag, startPoint x: 523, startPoint y: 478, endPoint x: 557, endPoint y: 476, distance: 34.1
click at [557, 476] on input "1890" at bounding box center [771, 478] width 519 height 44
type input "2200"
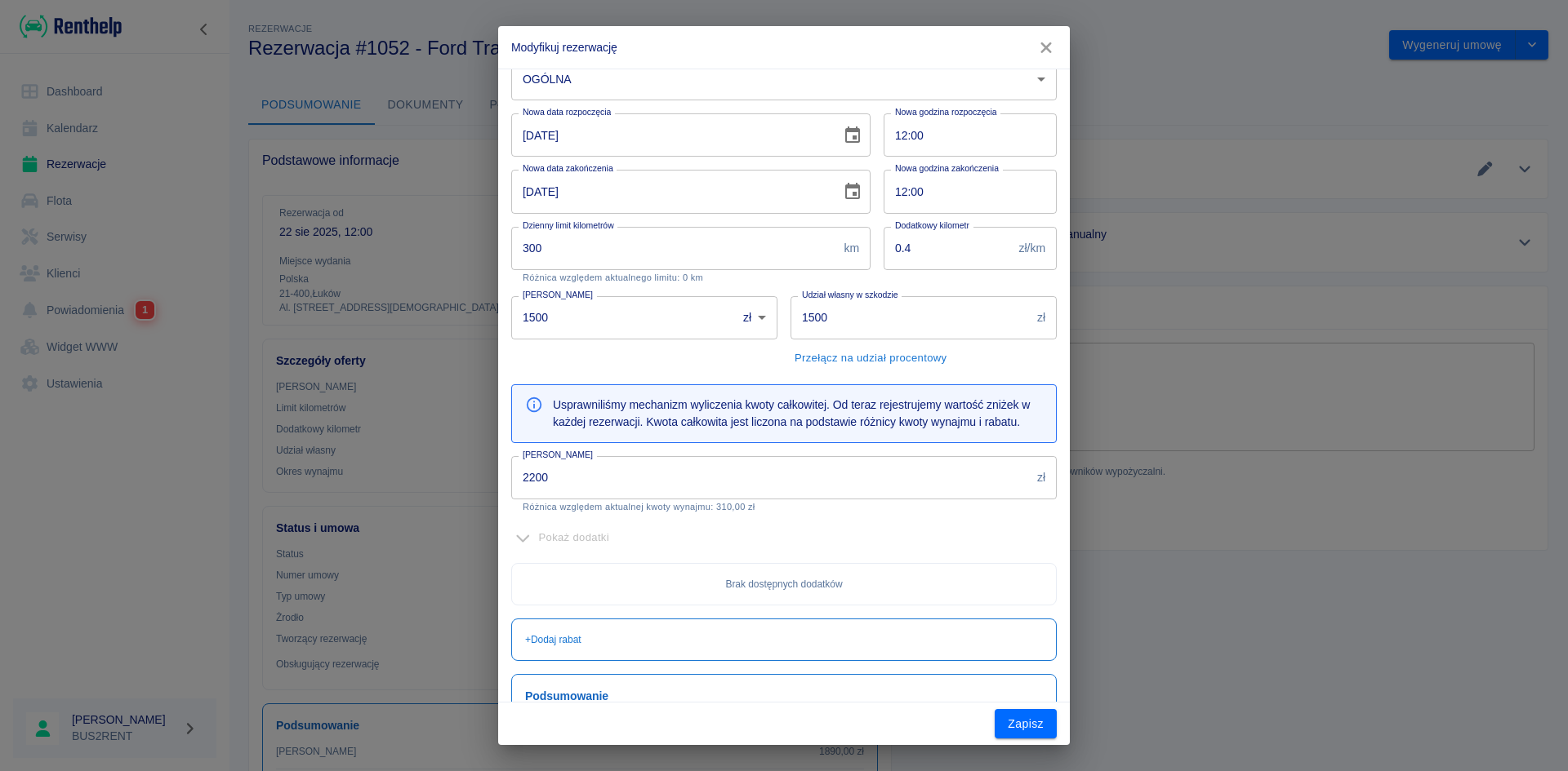
click at [827, 531] on div "Pokaż dodatki" at bounding box center [784, 538] width 546 height 25
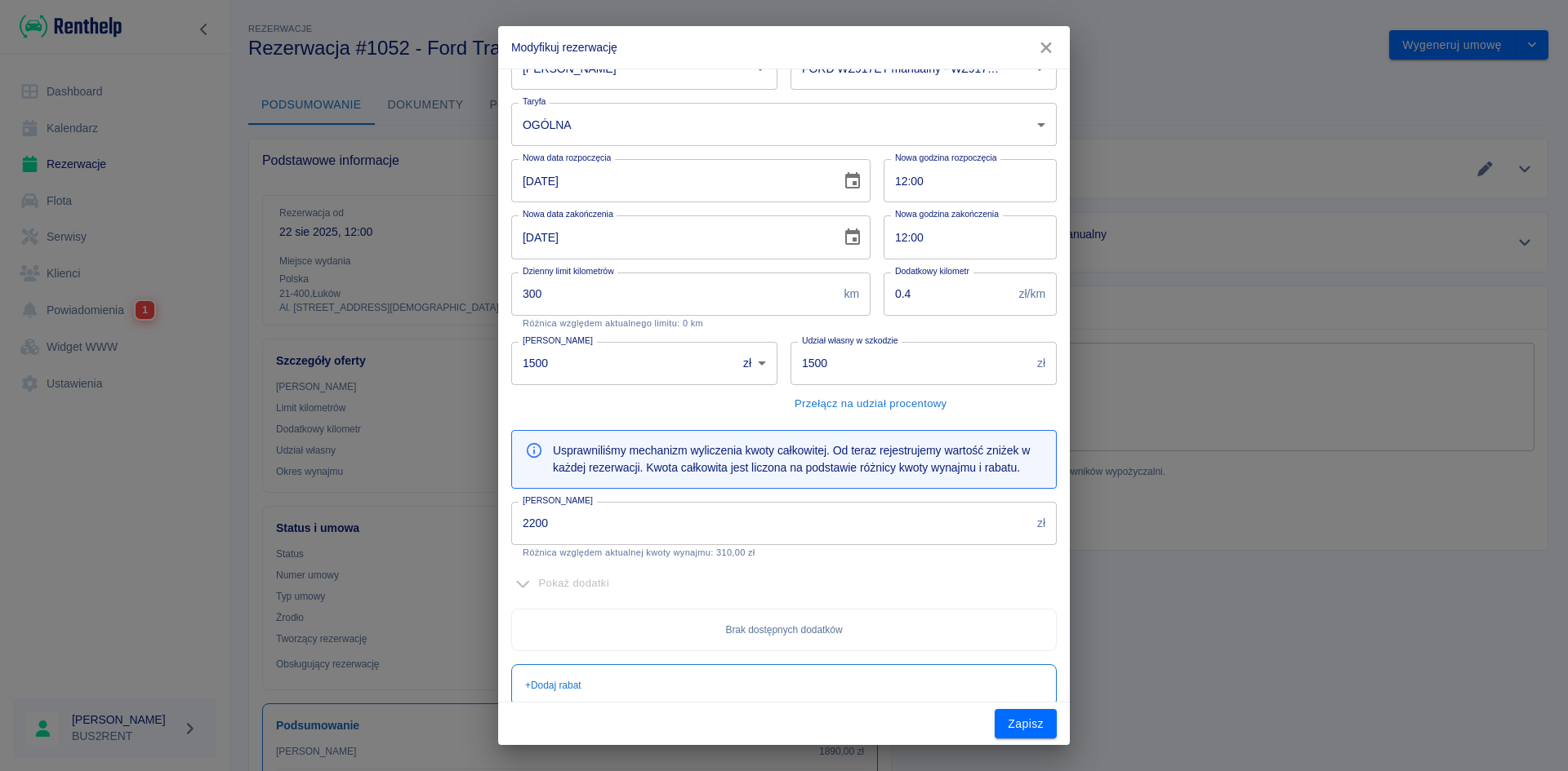
scroll to position [0, 0]
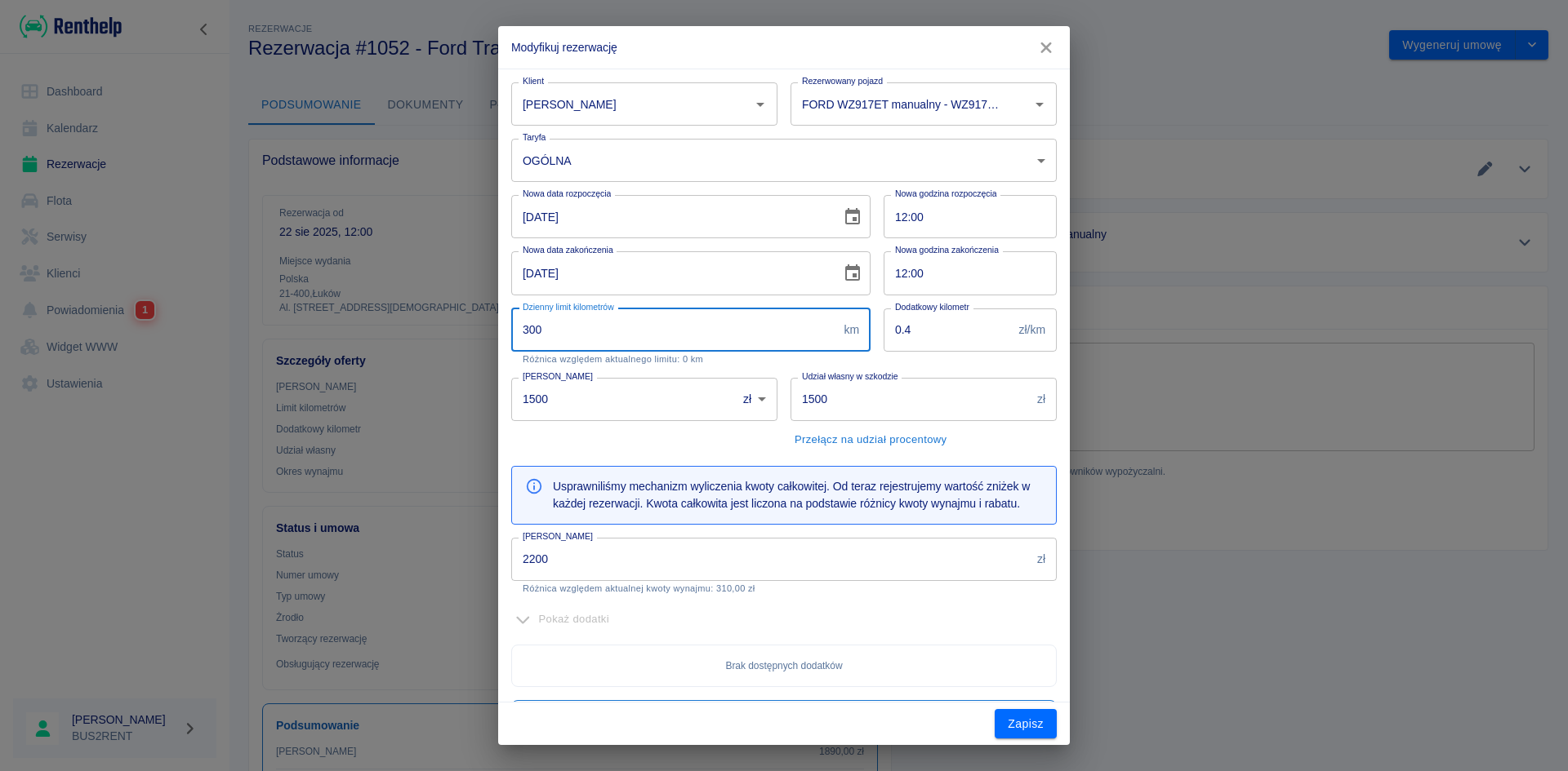
click at [538, 330] on input "300" at bounding box center [675, 330] width 326 height 44
drag, startPoint x: 522, startPoint y: 319, endPoint x: 577, endPoint y: 321, distance: 55.0
click at [577, 321] on input "300" at bounding box center [675, 330] width 326 height 44
type input "472"
click at [1029, 715] on button "Zapisz" at bounding box center [1025, 724] width 62 height 30
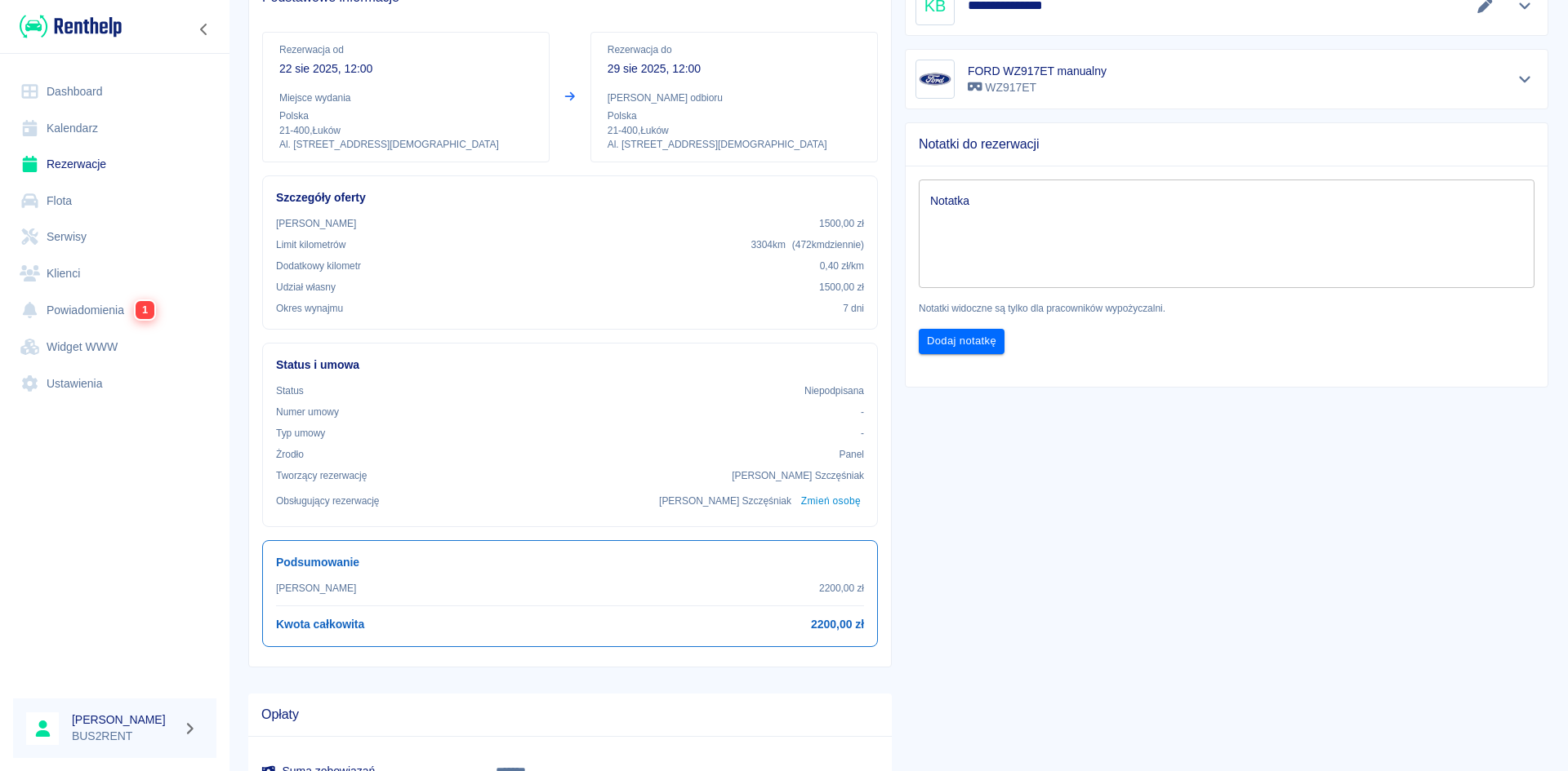
scroll to position [82, 0]
